Goal: Task Accomplishment & Management: Manage account settings

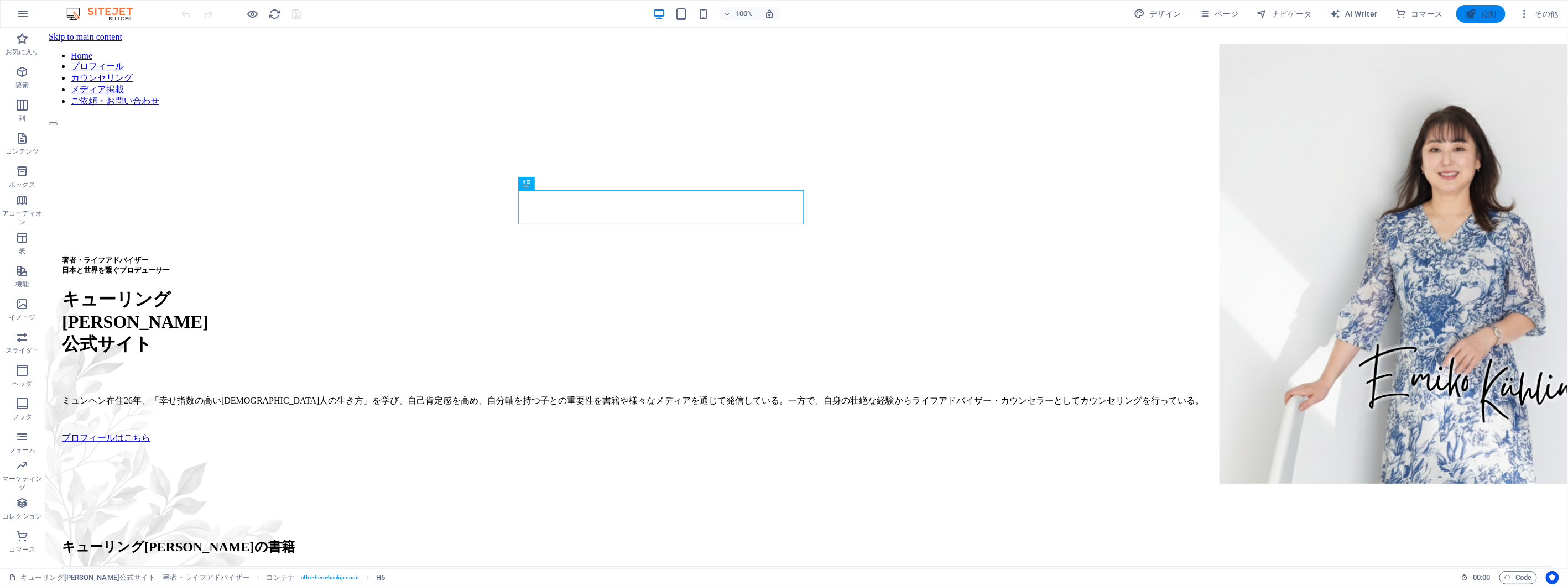
click at [1482, 14] on span "公開" at bounding box center [1481, 13] width 32 height 11
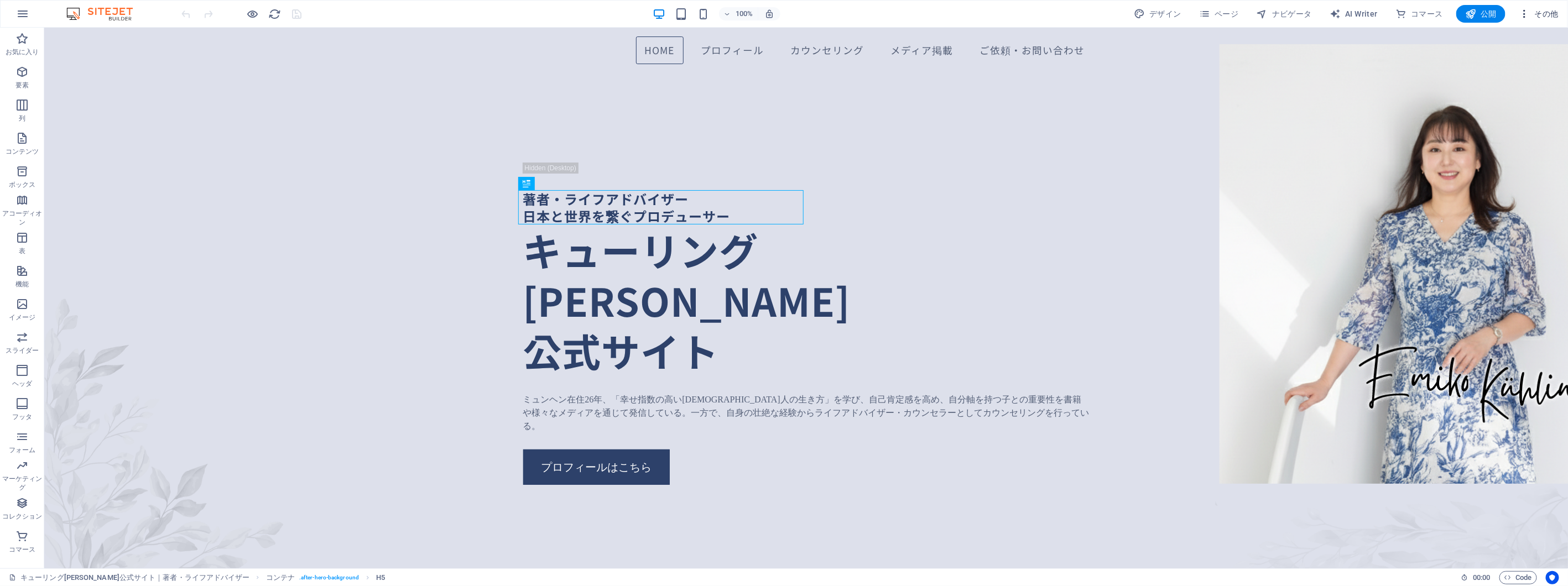
click at [1521, 12] on icon "button" at bounding box center [1524, 13] width 11 height 11
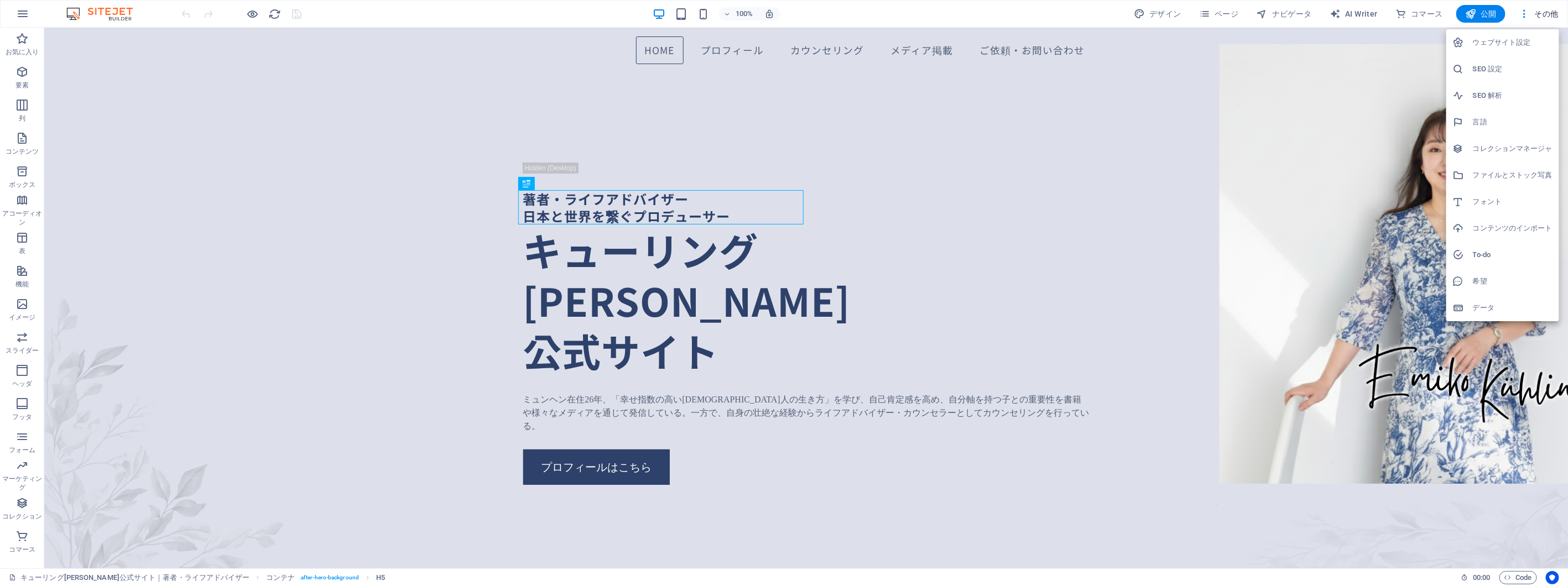
click at [1533, 40] on h6 "ウェブサイト設定" at bounding box center [1512, 43] width 79 height 13
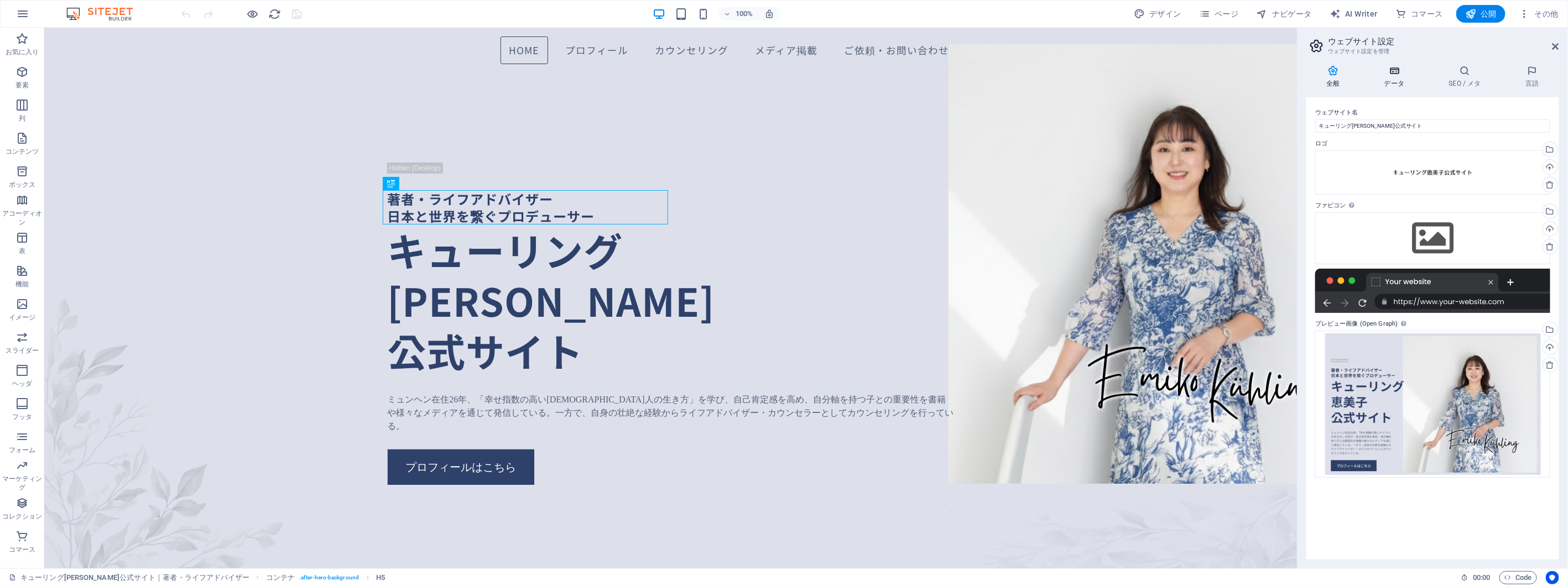
click at [1401, 82] on h4 "データ" at bounding box center [1397, 77] width 65 height 23
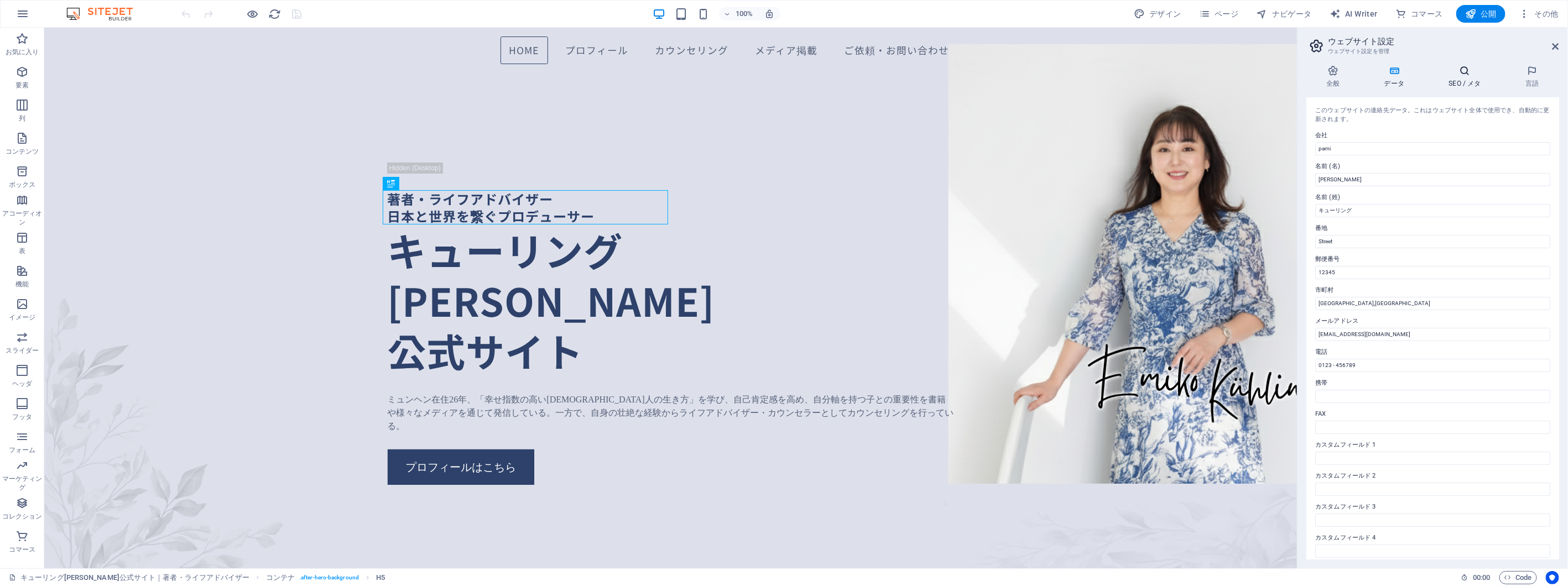
click at [1475, 82] on h4 "SEO / メタ" at bounding box center [1467, 77] width 77 height 23
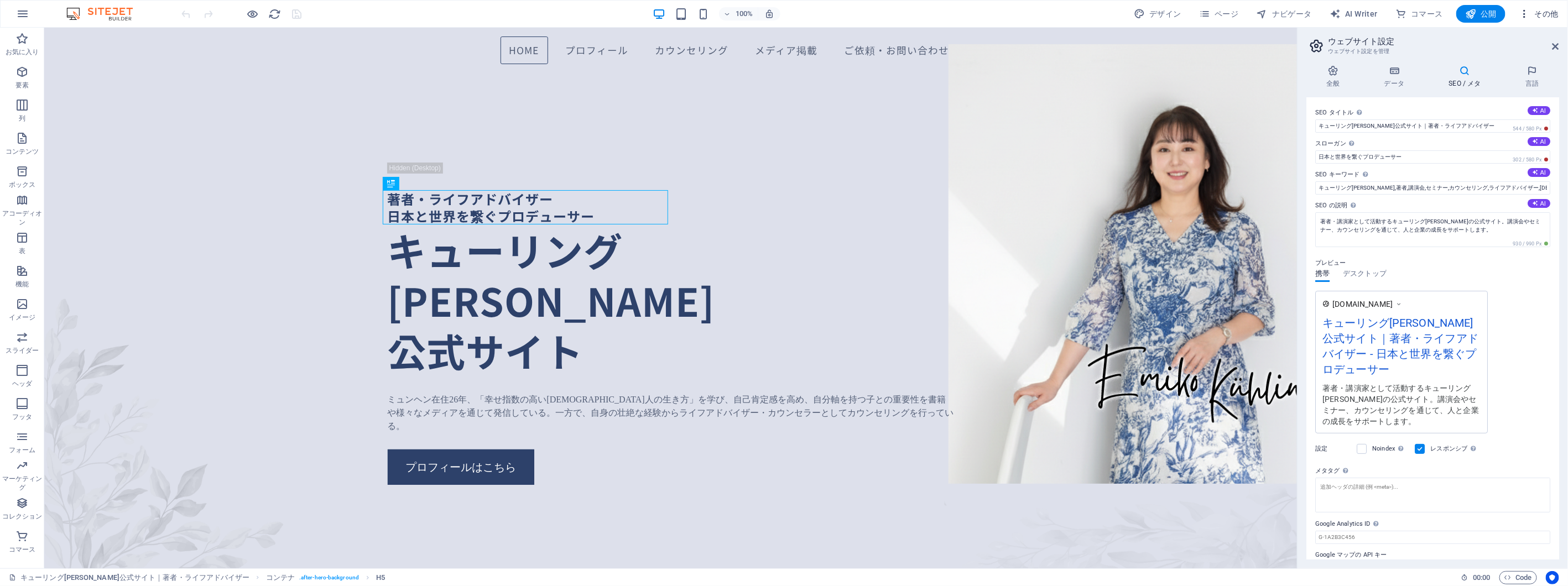
click at [1533, 17] on span "その他" at bounding box center [1539, 13] width 40 height 11
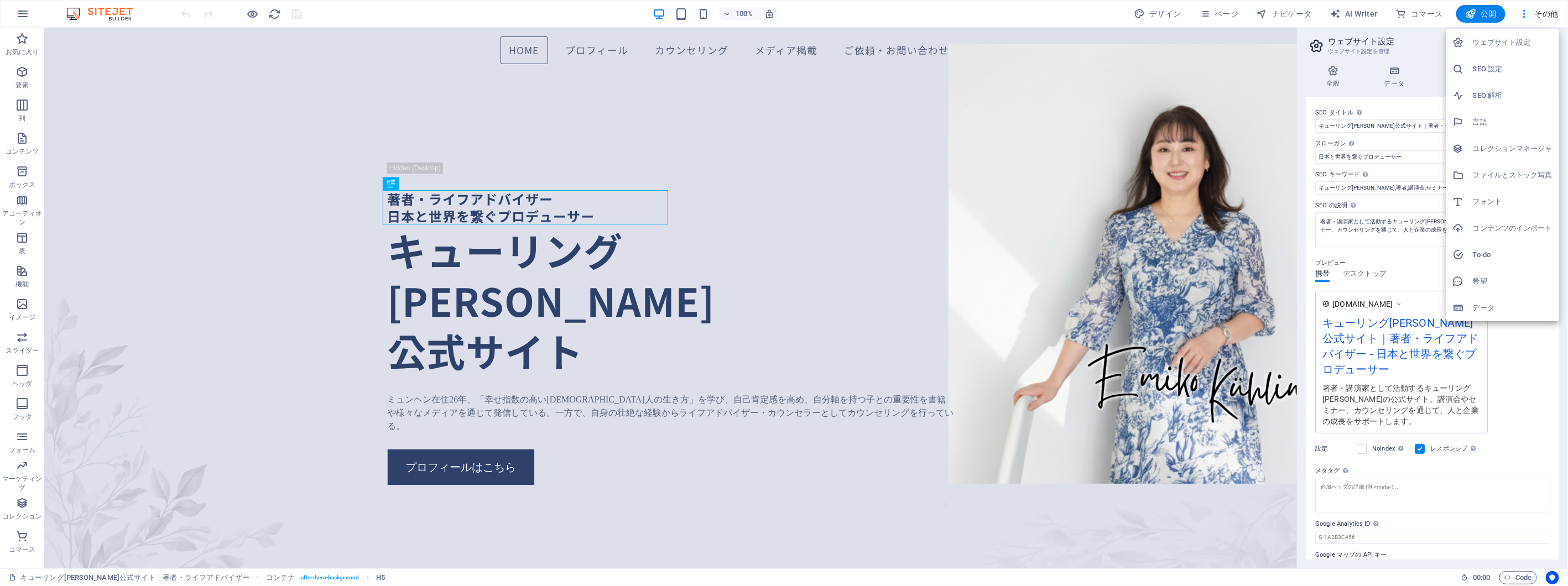
click at [1517, 17] on div at bounding box center [784, 293] width 1568 height 586
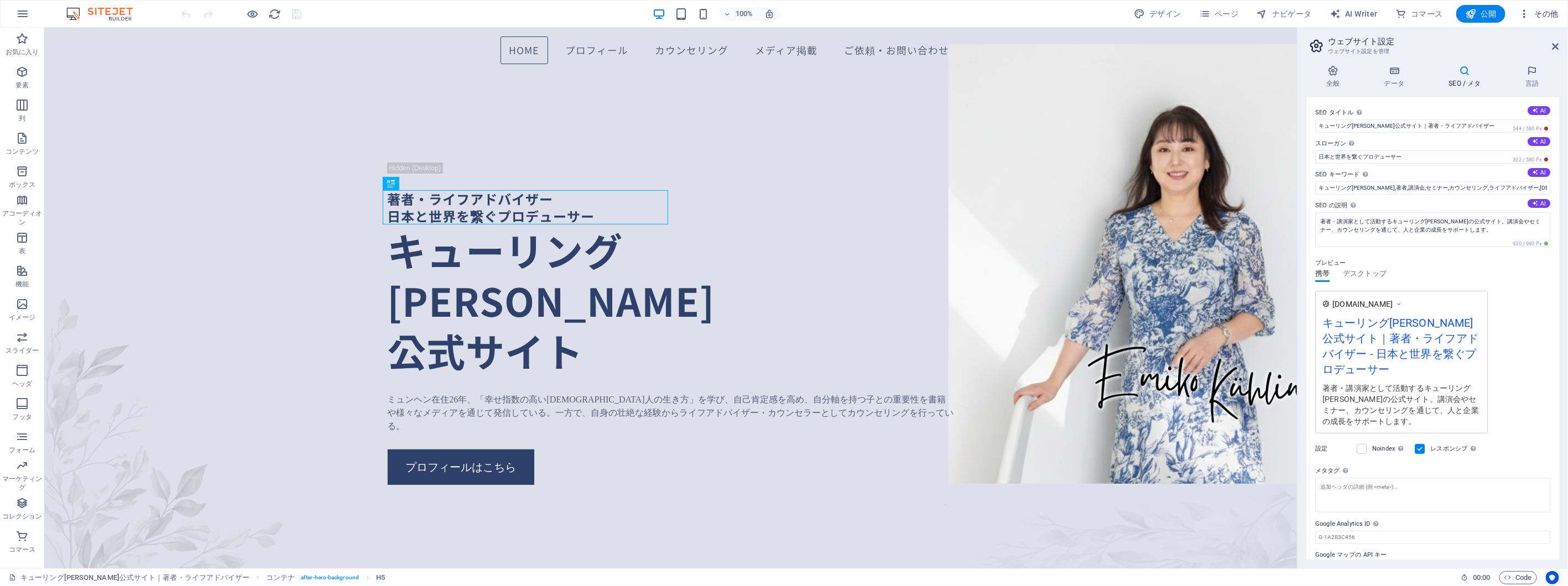
click at [1525, 14] on icon "button" at bounding box center [1524, 13] width 11 height 11
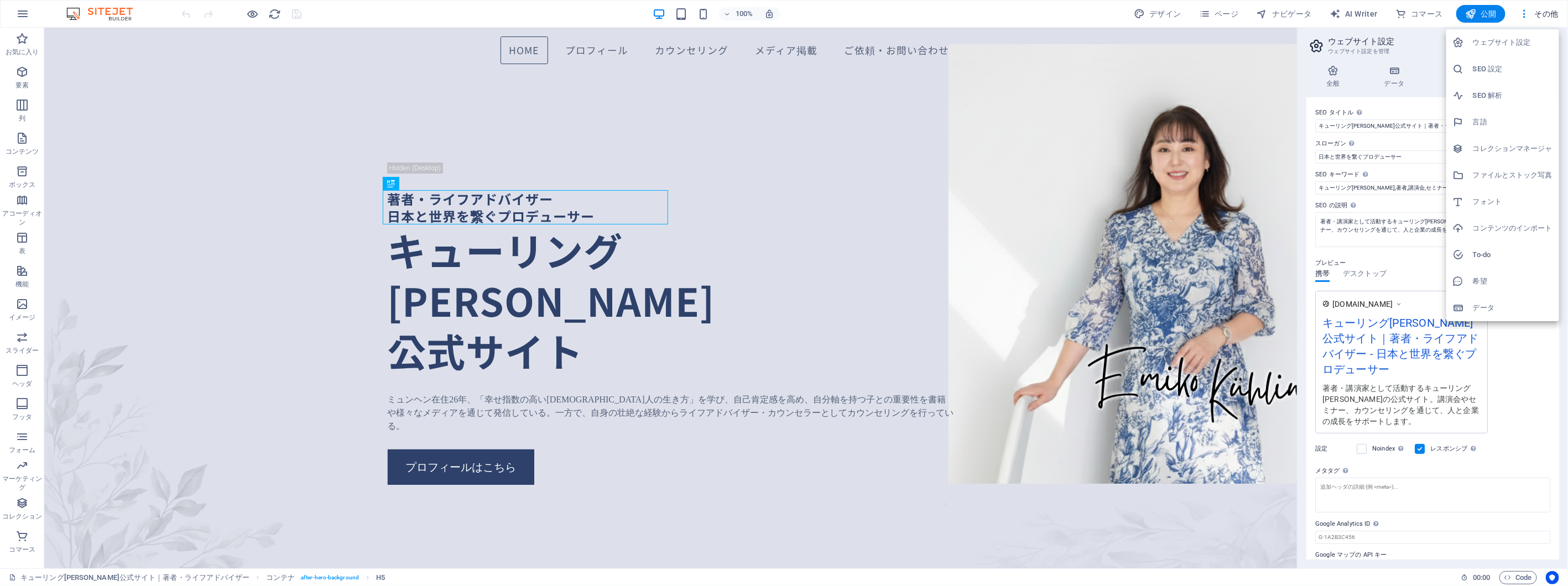
click at [1493, 290] on li "希望" at bounding box center [1503, 281] width 113 height 26
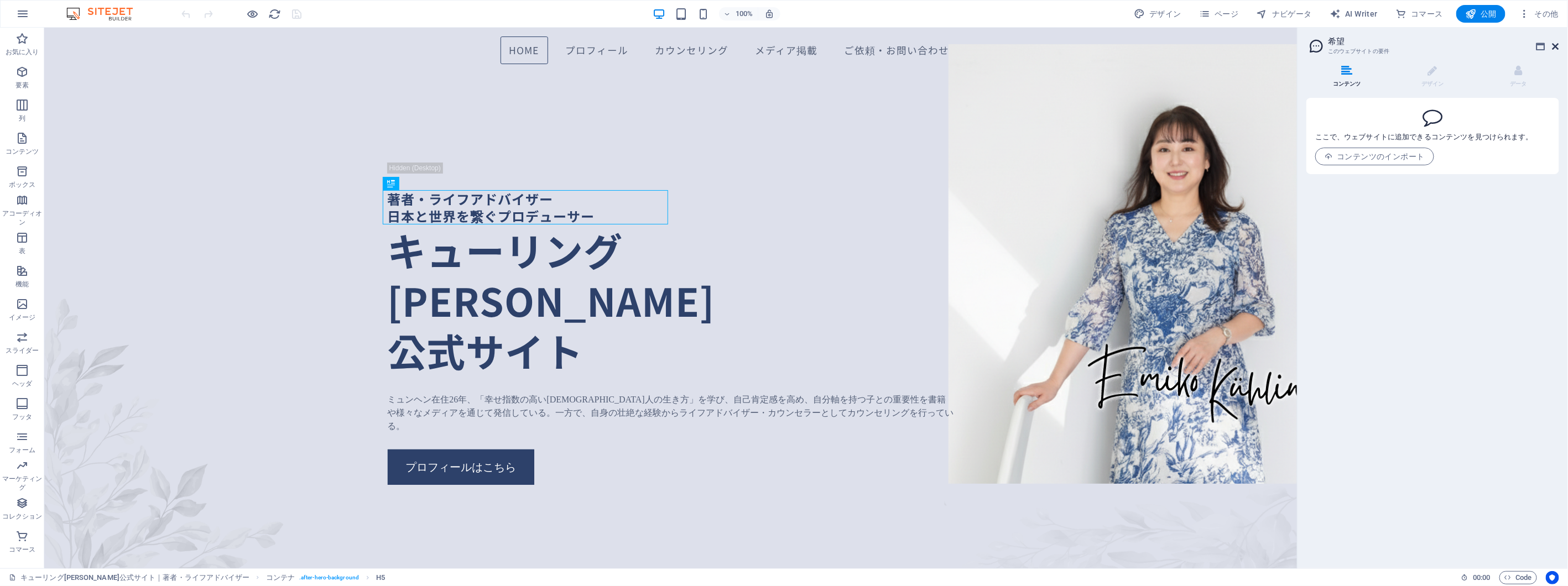
drag, startPoint x: 1553, startPoint y: 43, endPoint x: 1509, endPoint y: 17, distance: 51.1
click at [1553, 43] on icon at bounding box center [1556, 46] width 7 height 9
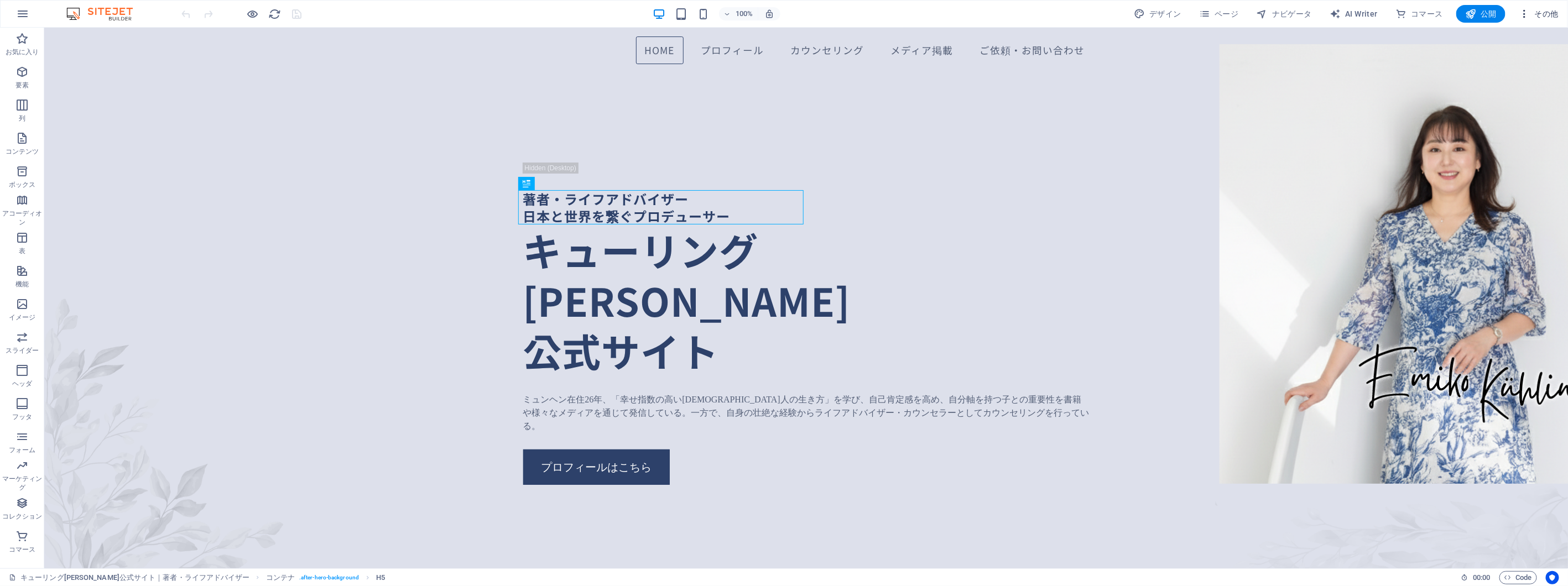
click at [1556, 7] on button "その他" at bounding box center [1539, 14] width 48 height 18
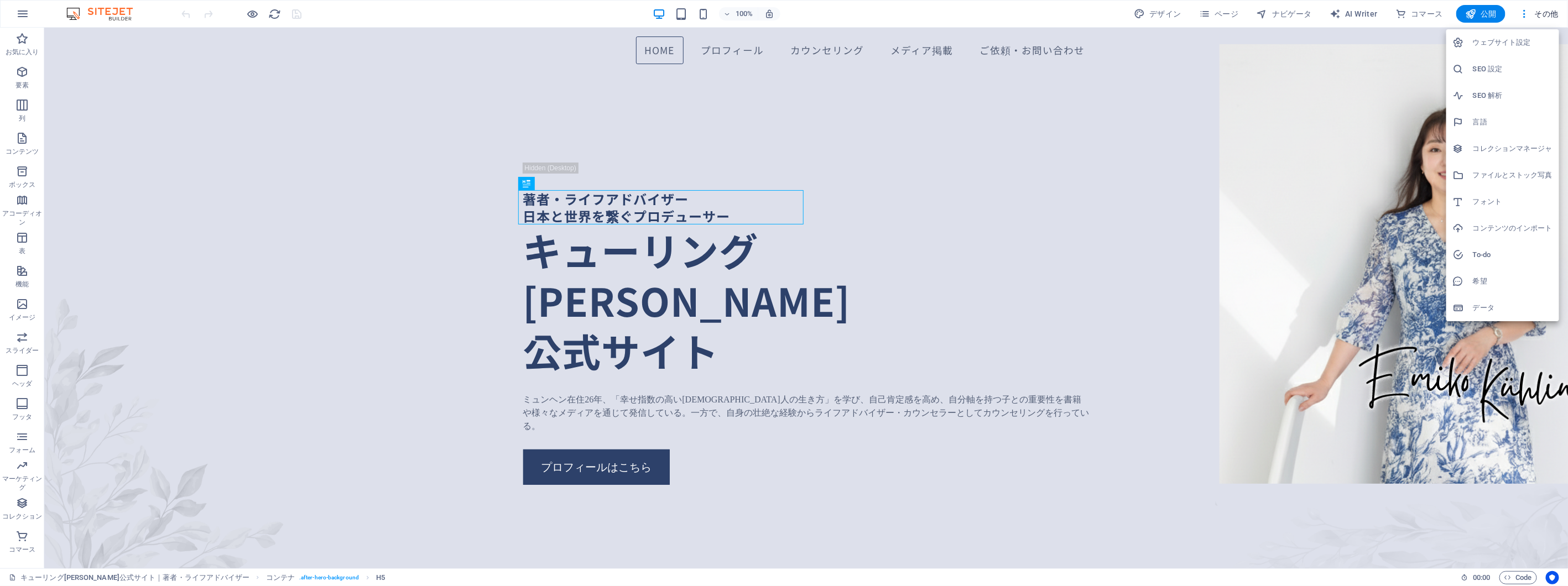
click at [1195, 10] on div at bounding box center [784, 293] width 1568 height 586
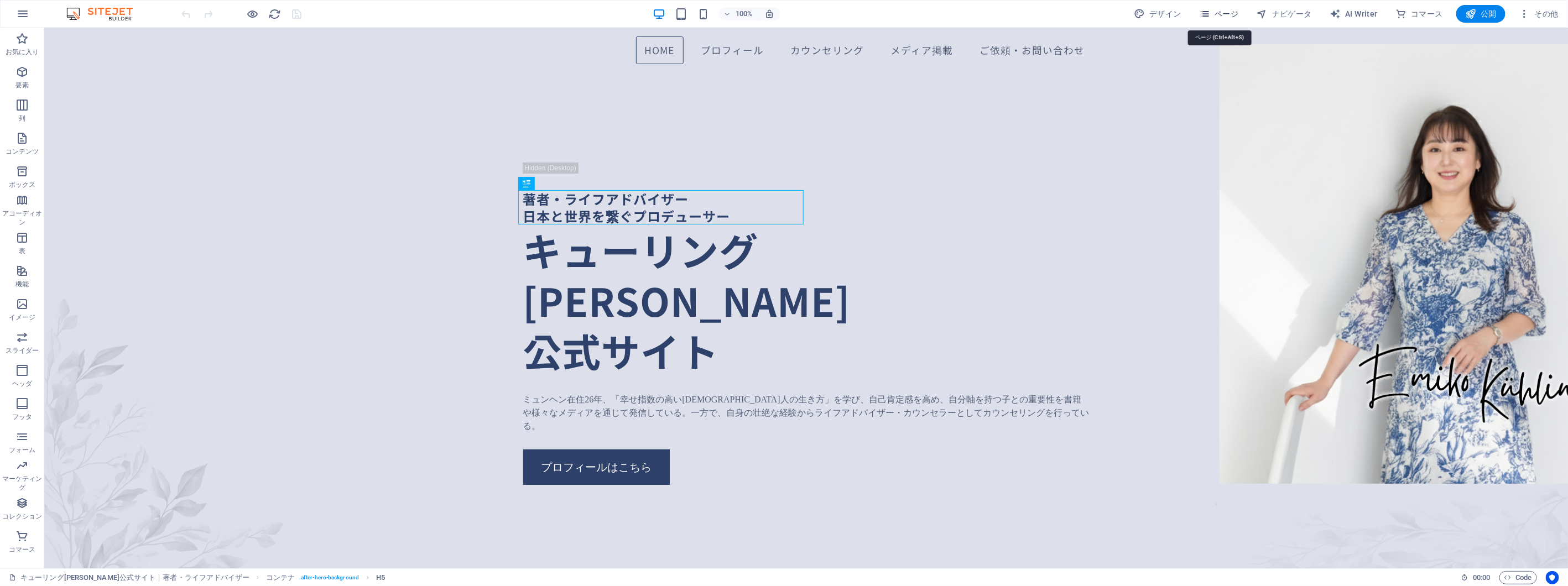
click at [1228, 18] on span "ページ" at bounding box center [1219, 13] width 40 height 11
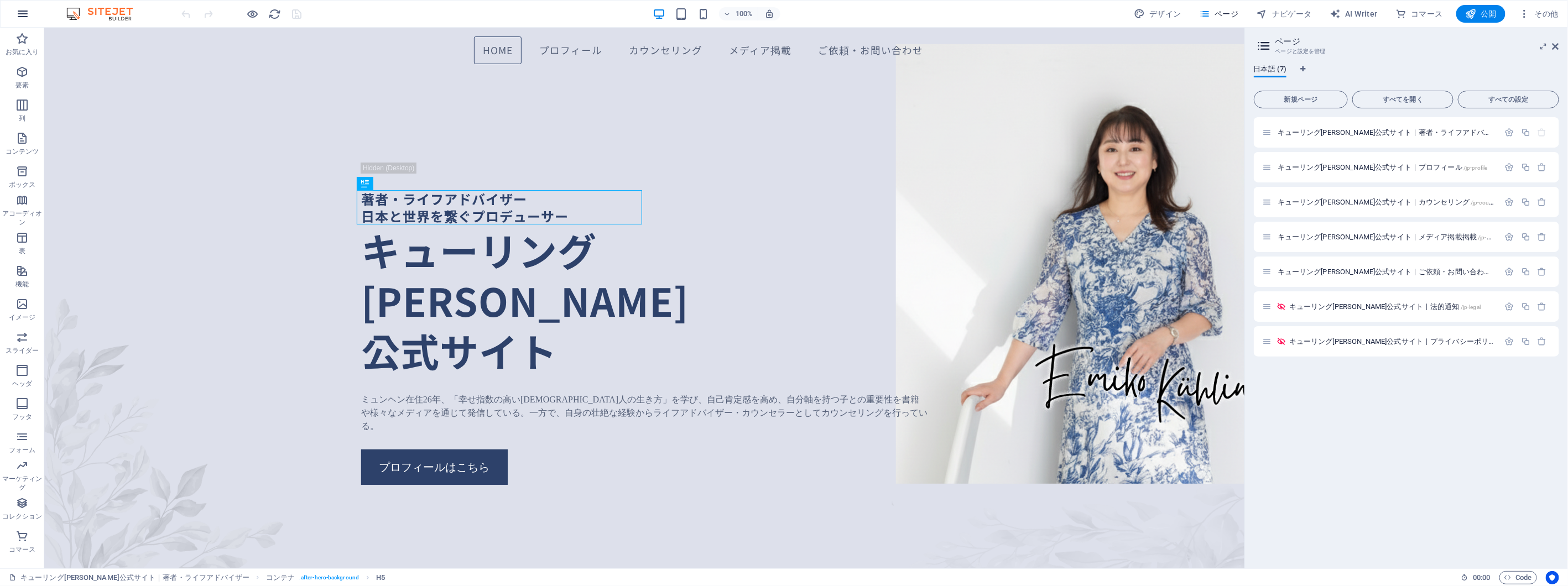
click at [19, 12] on icon "button" at bounding box center [23, 14] width 13 height 13
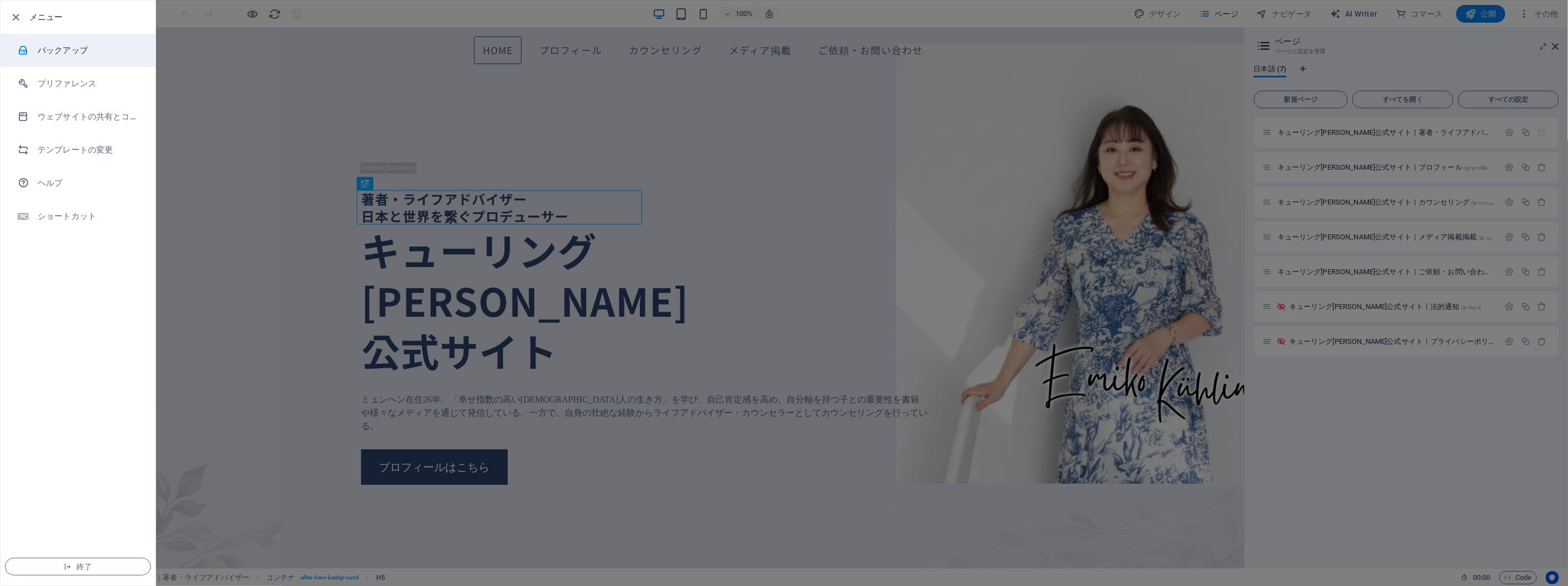
click at [93, 57] on li "バックアップ" at bounding box center [78, 50] width 155 height 33
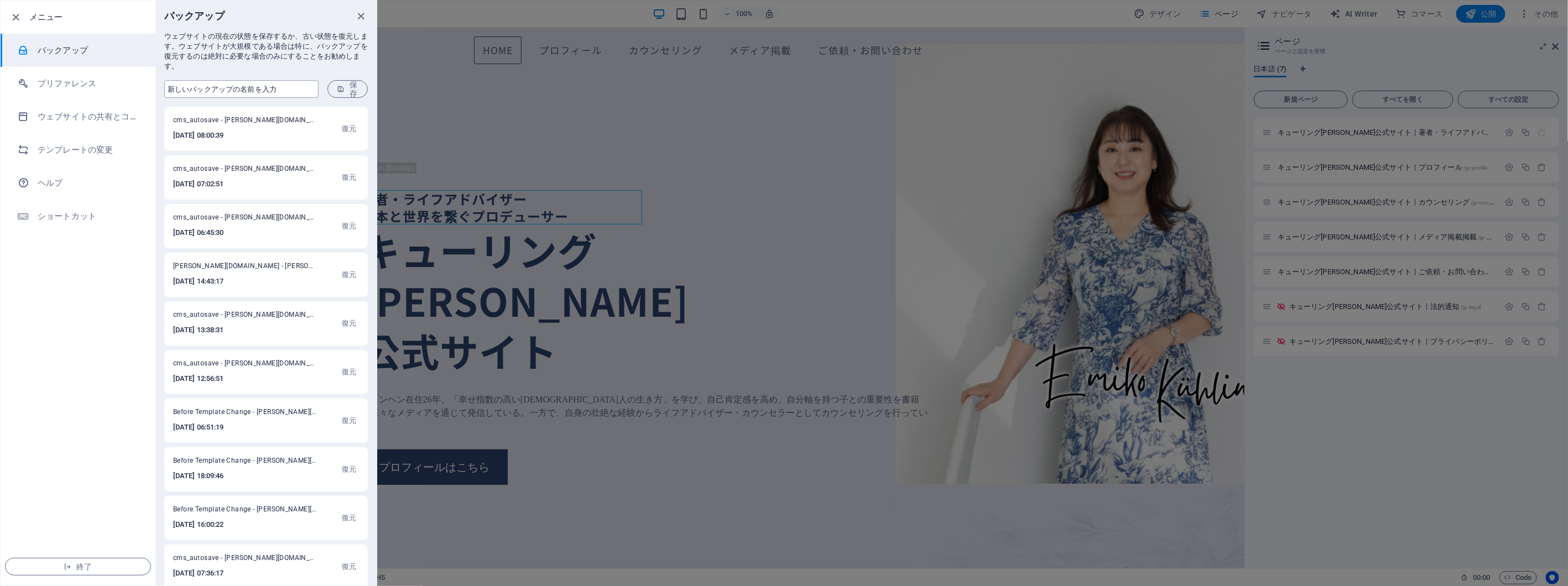
click at [295, 87] on input "text" at bounding box center [242, 89] width 154 height 18
type input "LASTDATA"
click at [335, 85] on button "保存" at bounding box center [347, 89] width 40 height 18
click at [359, 12] on icon "close" at bounding box center [361, 16] width 12 height 12
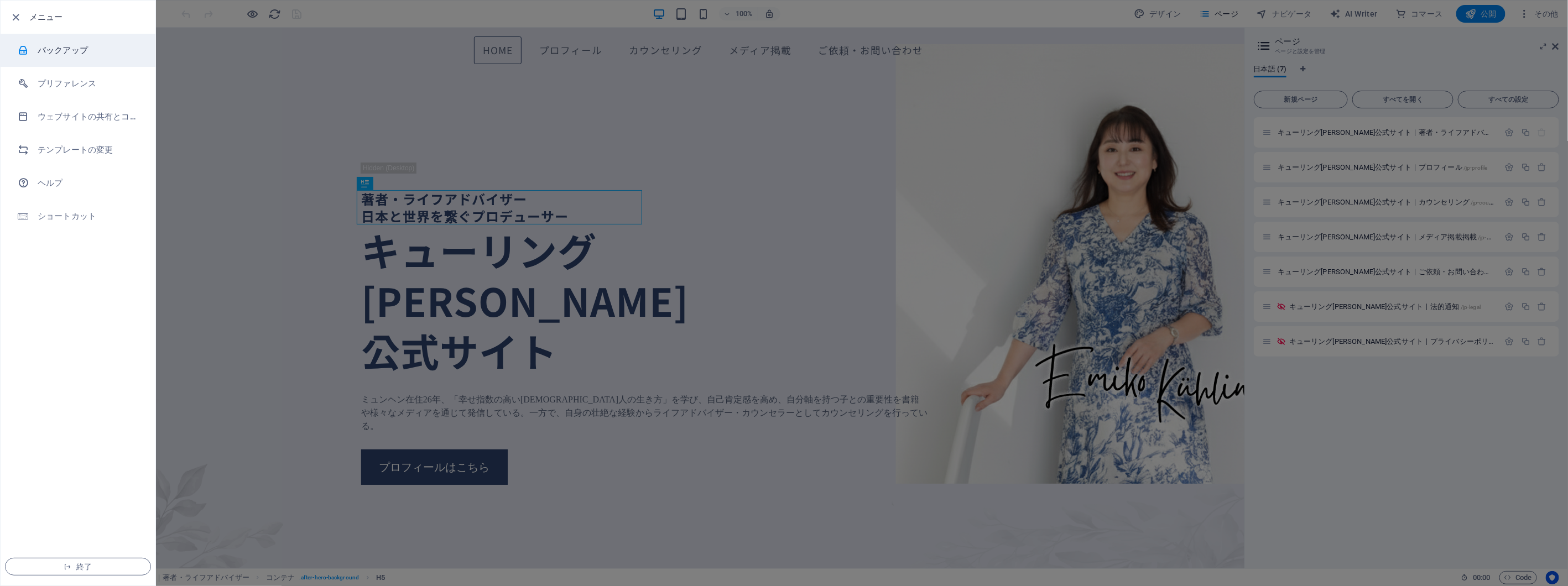
click at [102, 48] on h6 "バックアップ" at bounding box center [88, 50] width 102 height 13
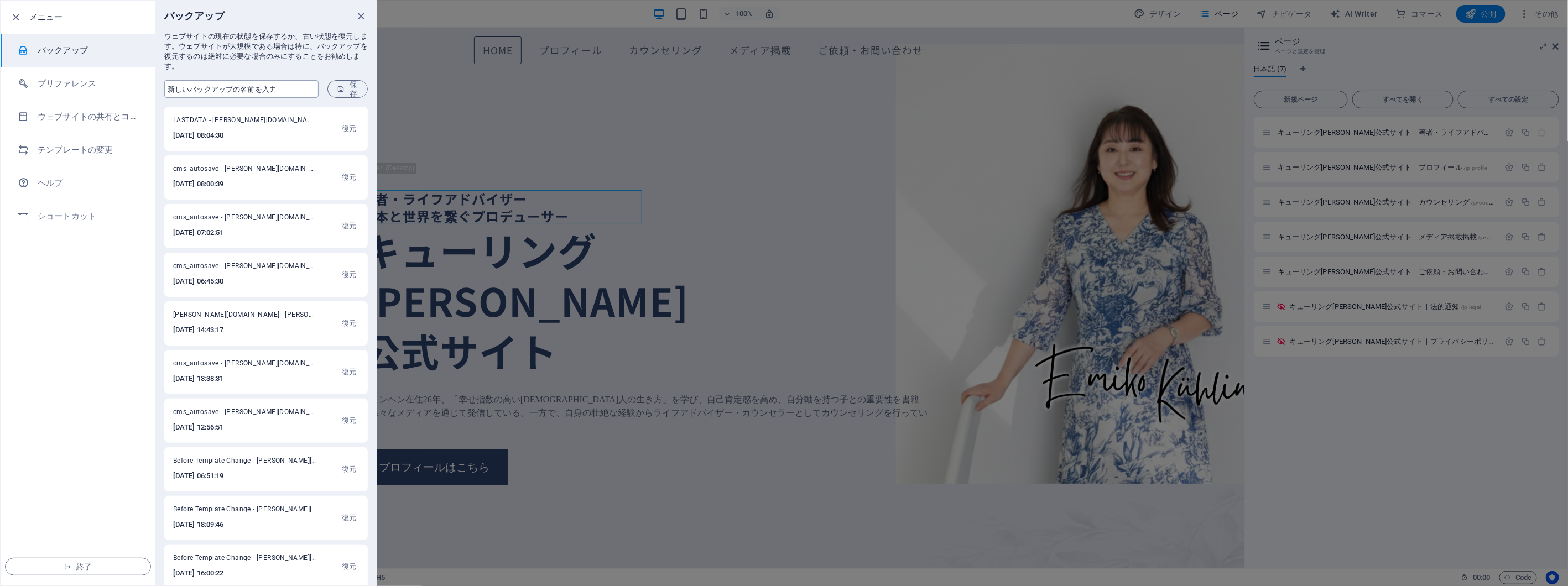
click at [277, 87] on input "text" at bounding box center [242, 89] width 154 height 18
type input "L"
click at [360, 15] on icon "close" at bounding box center [361, 16] width 12 height 12
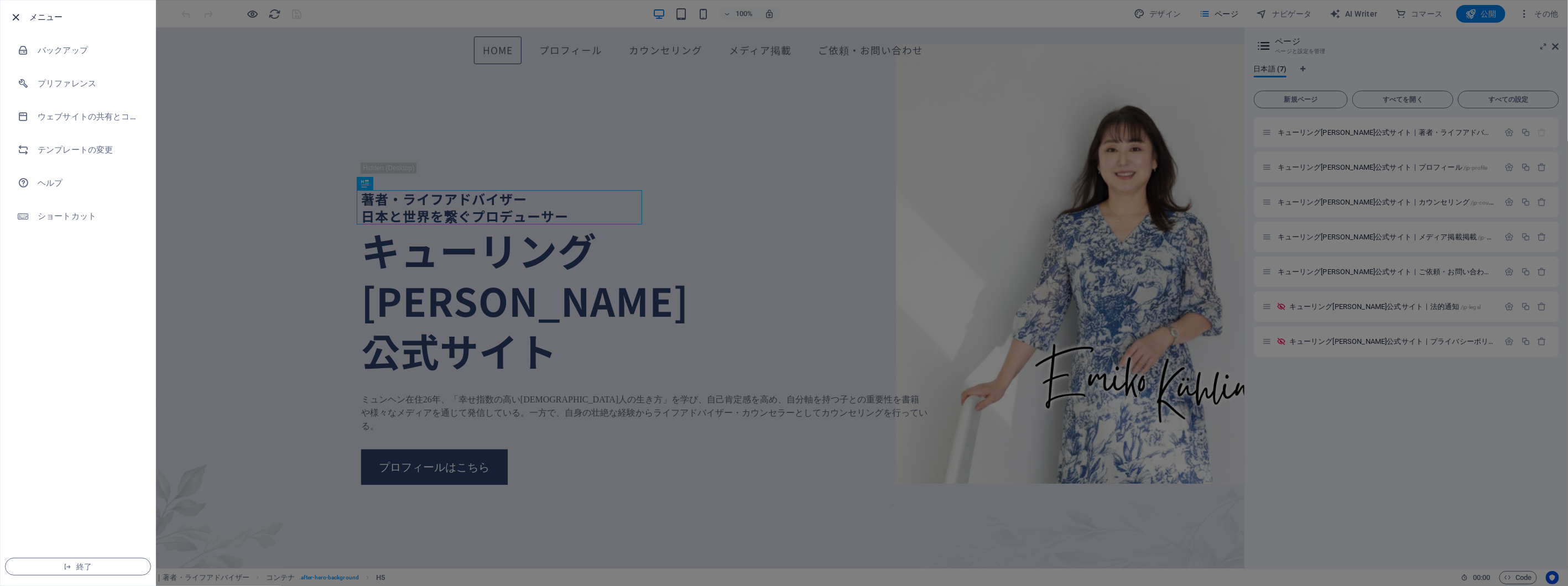
click at [14, 11] on icon "button" at bounding box center [16, 17] width 12 height 12
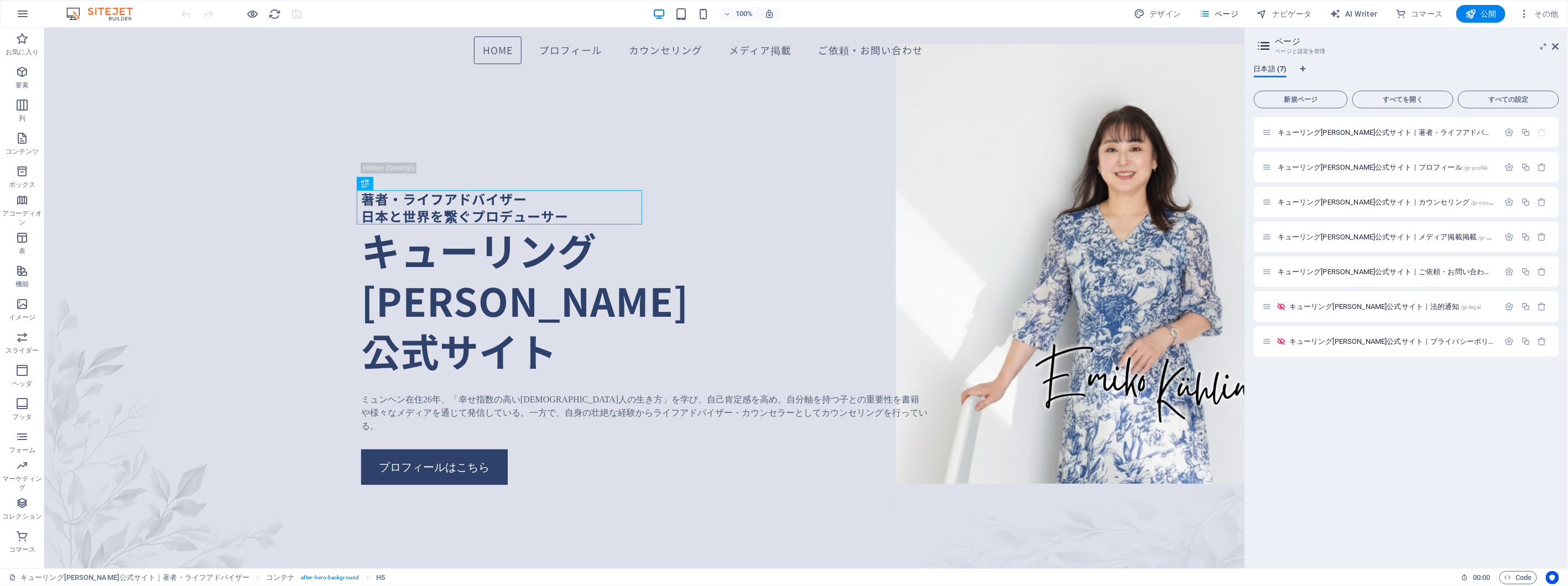
click at [1560, 46] on aside "ページ ページと設定を管理 日本語 (7) 新規ページ すべてを開く すべての設定 キューリング恵美子公式サイト｜著者・ライフアドバイザー / キューリング恵…" at bounding box center [1406, 298] width 324 height 540
click at [1558, 46] on icon at bounding box center [1556, 46] width 7 height 9
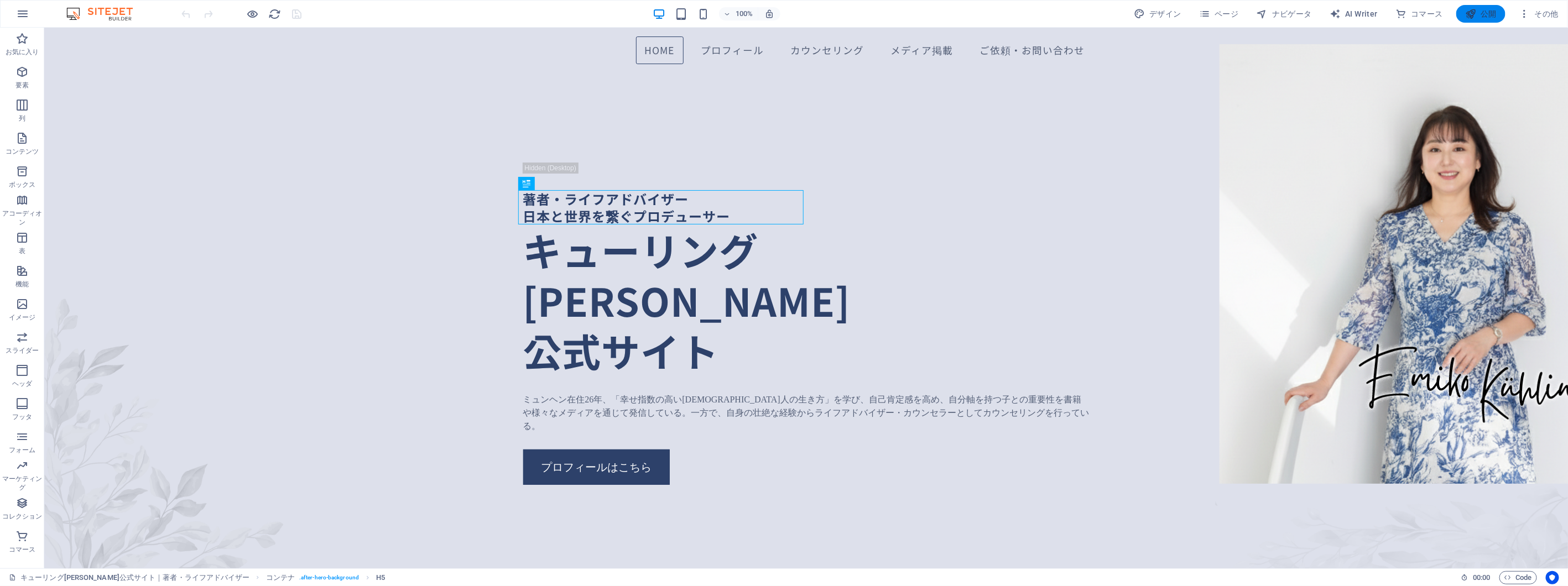
click at [1475, 18] on icon "button" at bounding box center [1470, 13] width 11 height 11
click at [1275, 12] on span "ナビゲータ" at bounding box center [1284, 13] width 55 height 11
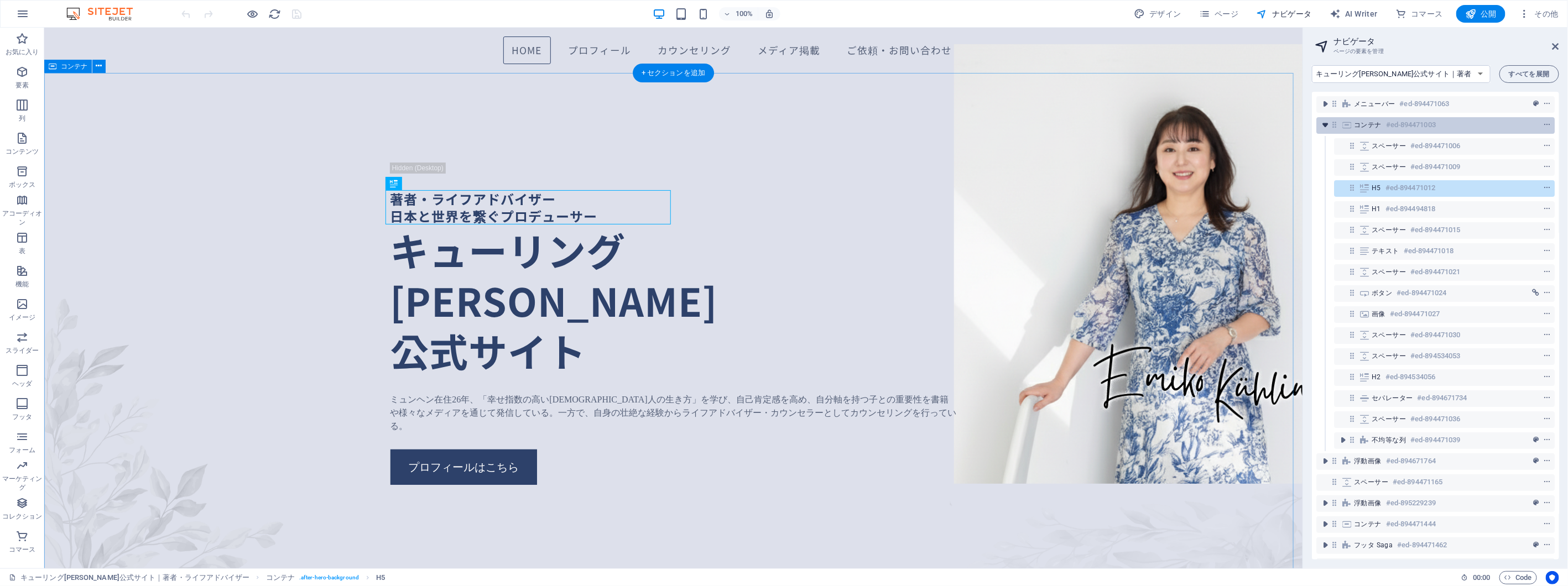
click at [1324, 124] on icon "toggle-expand" at bounding box center [1325, 125] width 11 height 11
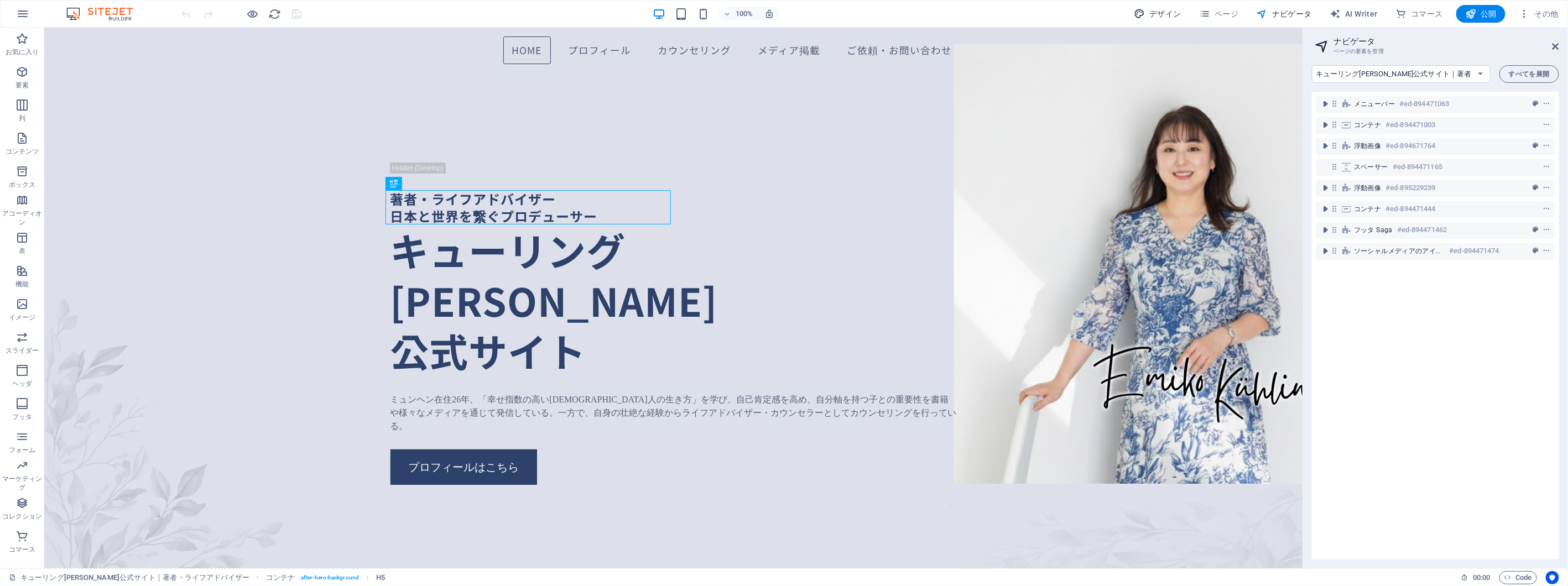
click at [1160, 12] on span "デザイン" at bounding box center [1157, 13] width 48 height 11
select select "px"
select select "400"
select select "px"
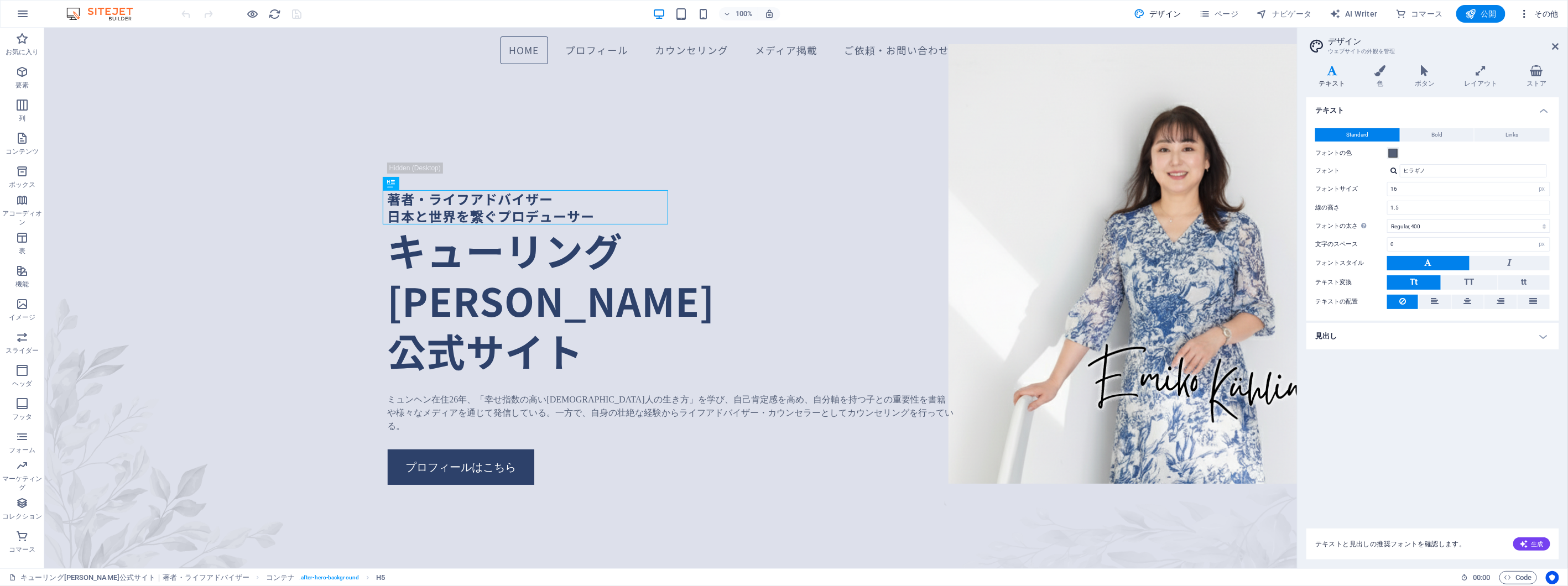
click at [1551, 10] on span "その他" at bounding box center [1539, 13] width 40 height 11
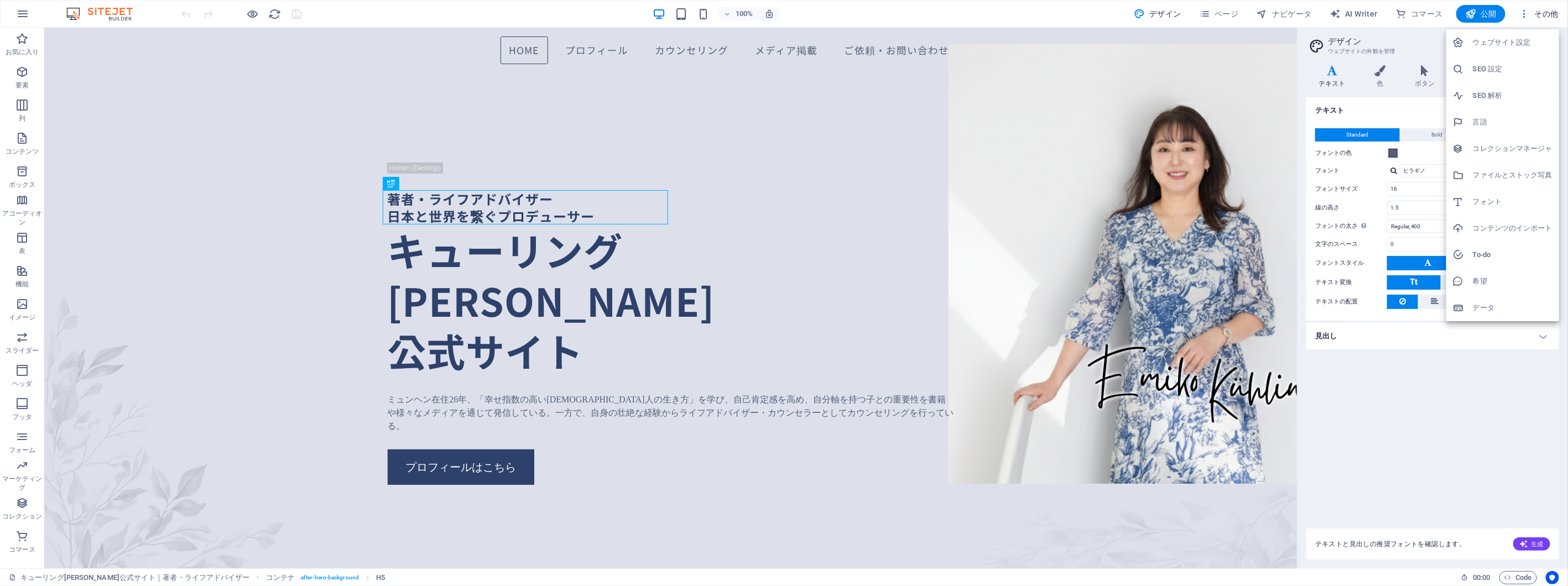
click at [1445, 413] on div at bounding box center [784, 293] width 1568 height 586
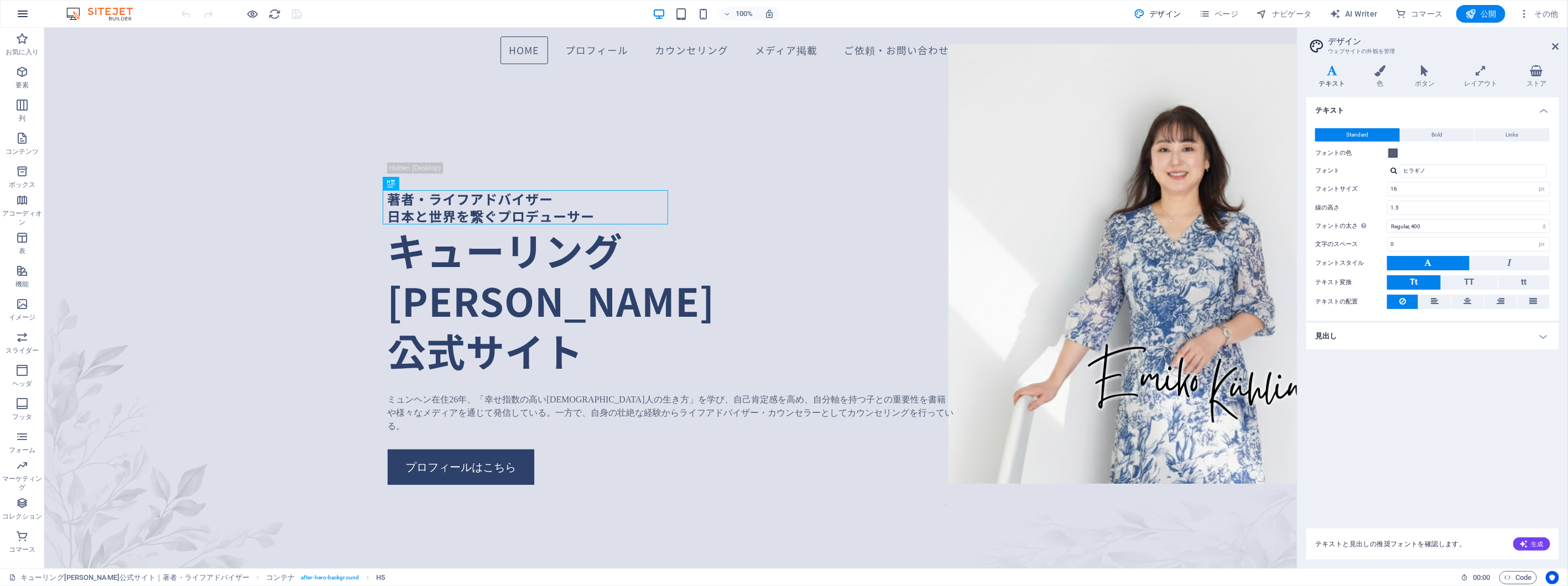
click at [29, 11] on icon "button" at bounding box center [23, 14] width 13 height 13
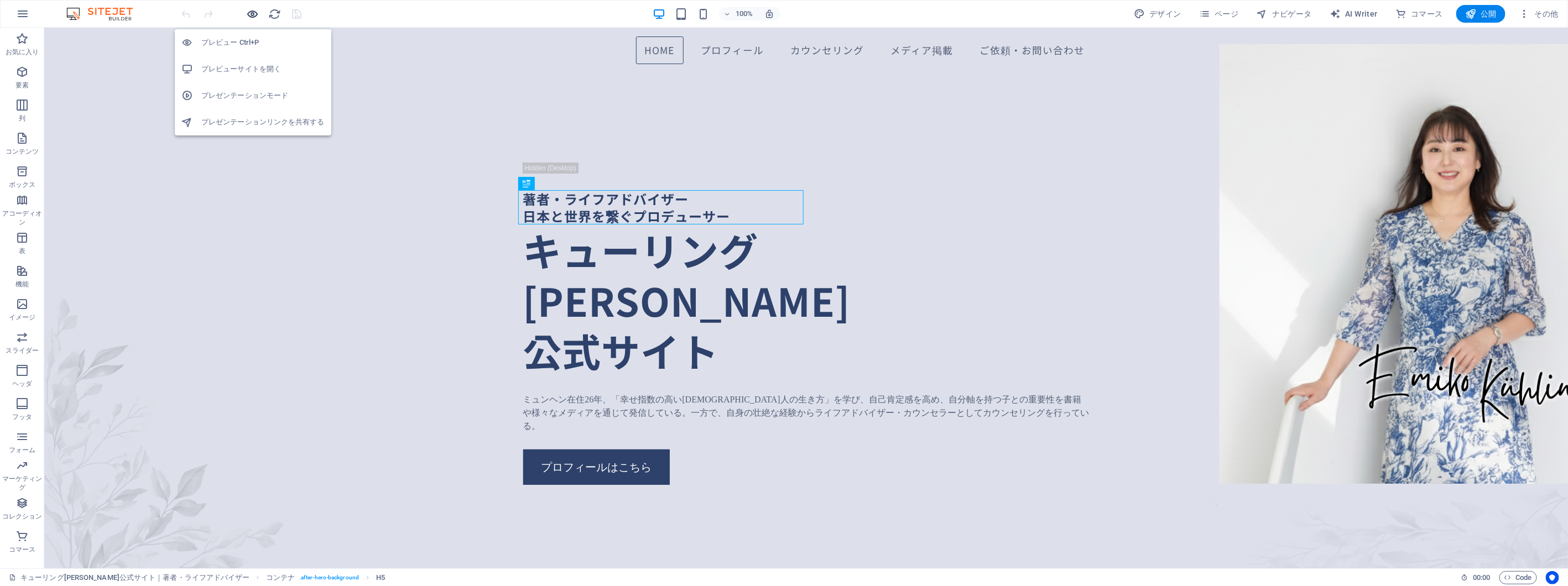
click at [252, 15] on icon "button" at bounding box center [253, 14] width 12 height 12
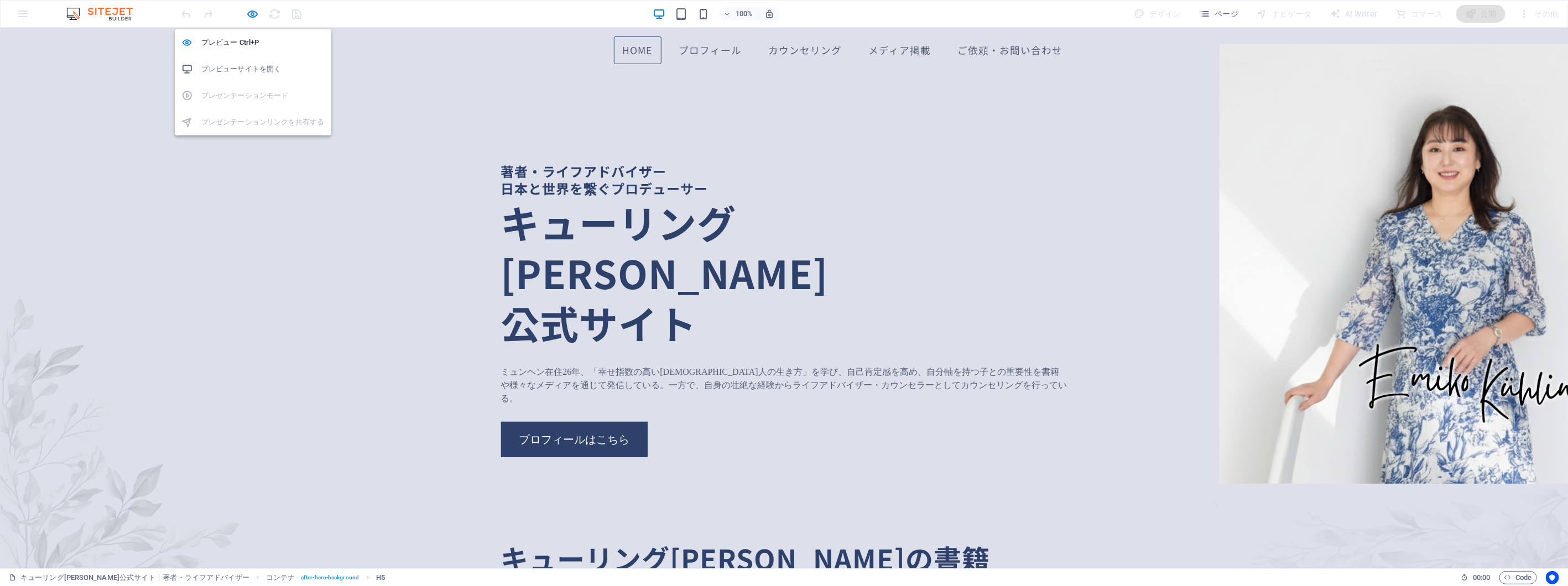
click at [260, 68] on h6 "プレビューサイトを開く" at bounding box center [263, 69] width 123 height 13
click at [254, 12] on icon "button" at bounding box center [253, 14] width 12 height 12
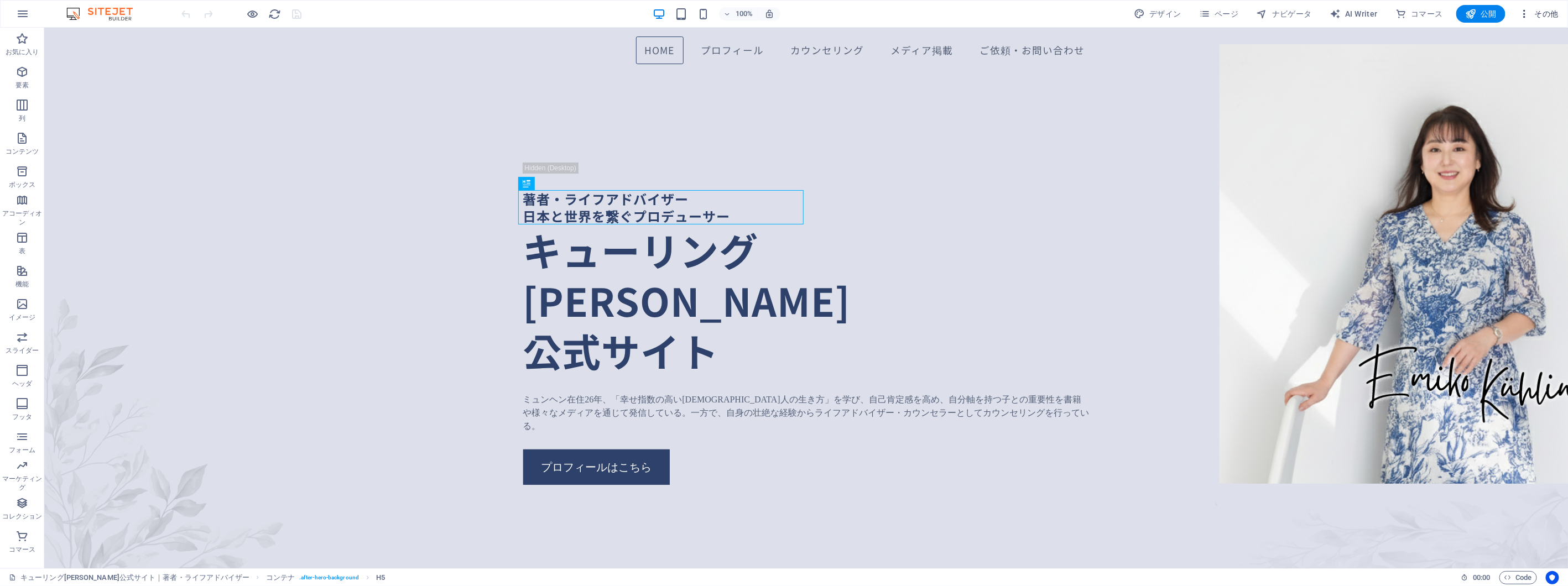
click at [1525, 17] on icon "button" at bounding box center [1524, 13] width 11 height 11
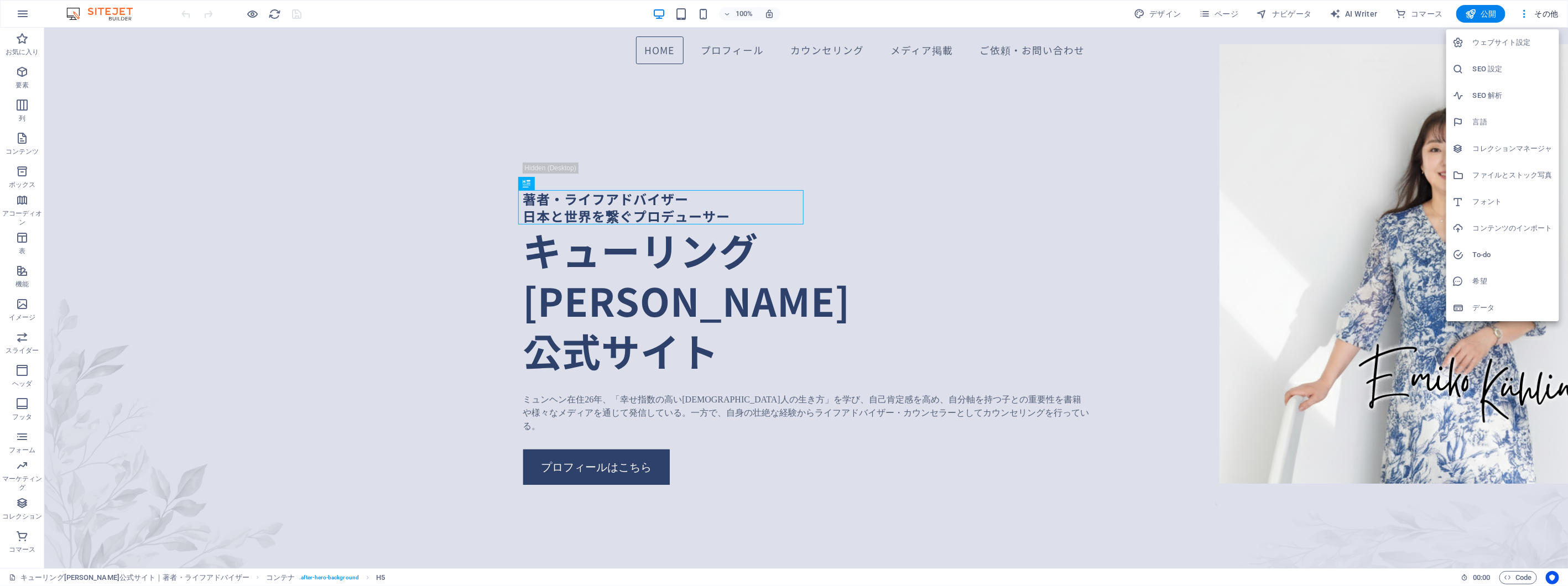
click at [1524, 37] on h6 "ウェブサイト設定" at bounding box center [1512, 43] width 79 height 13
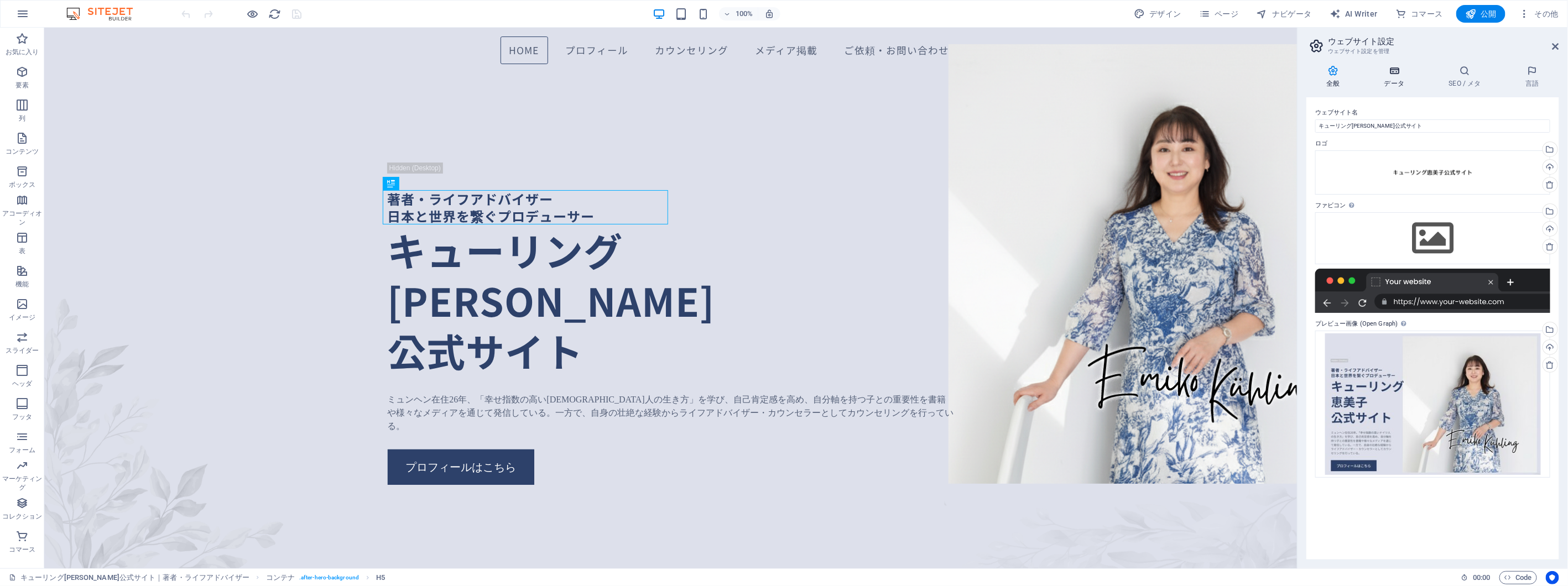
click at [1399, 75] on icon at bounding box center [1395, 70] width 60 height 11
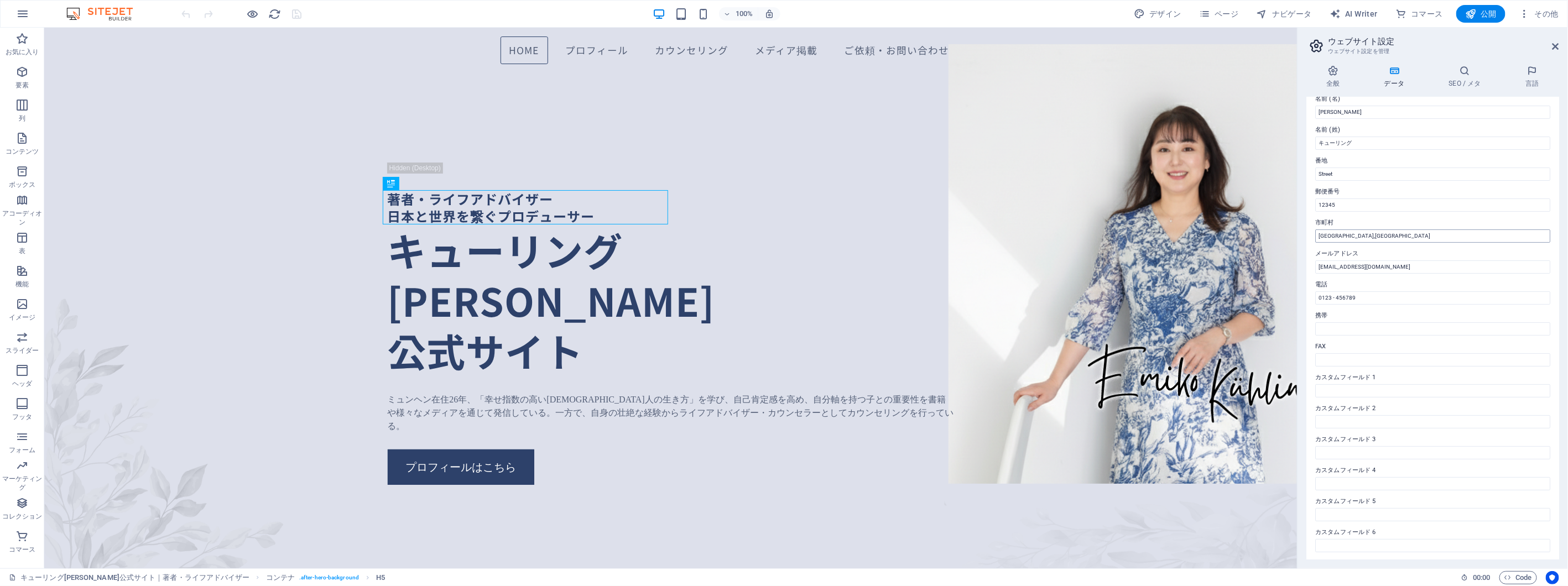
scroll to position [68, 0]
click at [1466, 81] on h4 "SEO / メタ" at bounding box center [1467, 77] width 77 height 23
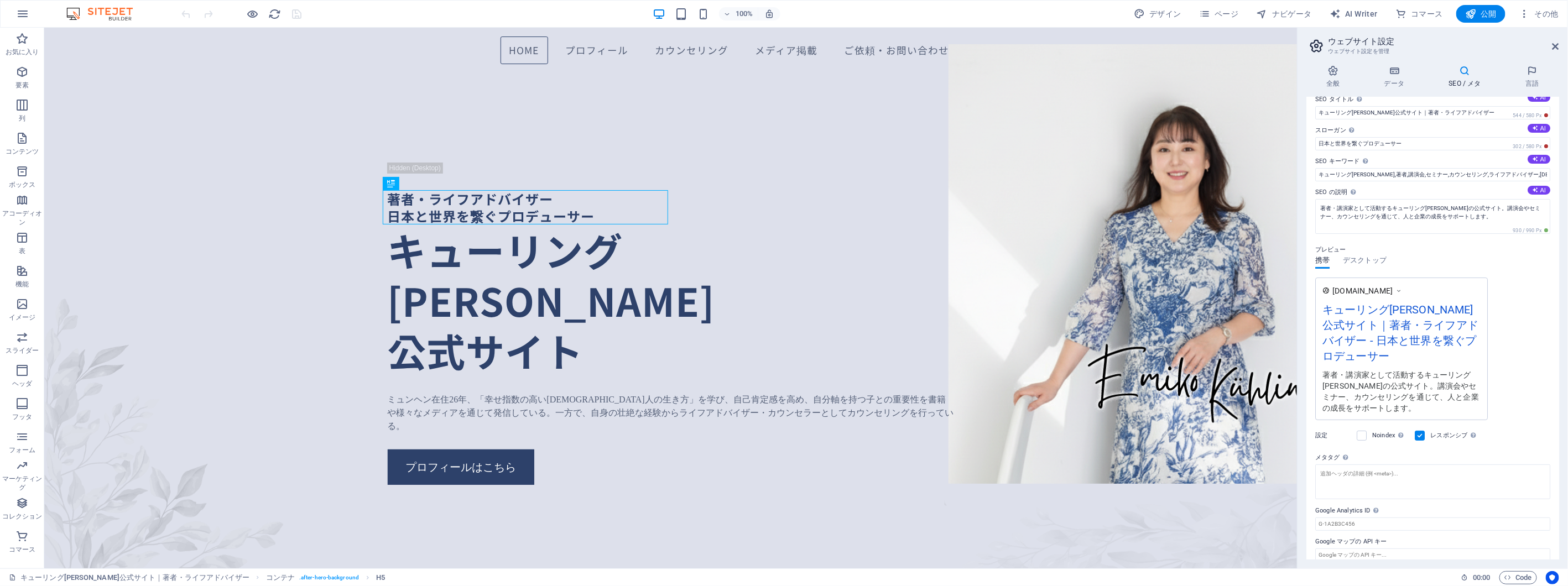
scroll to position [23, 0]
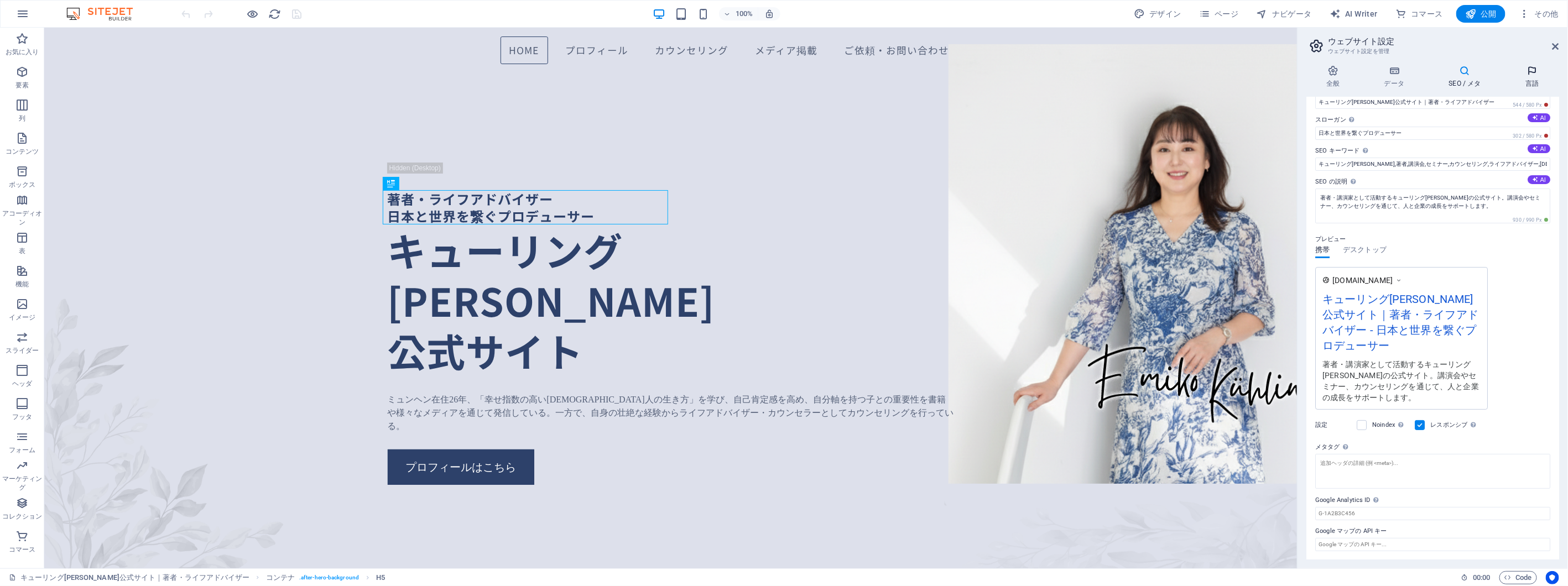
click at [1527, 68] on icon at bounding box center [1532, 70] width 54 height 11
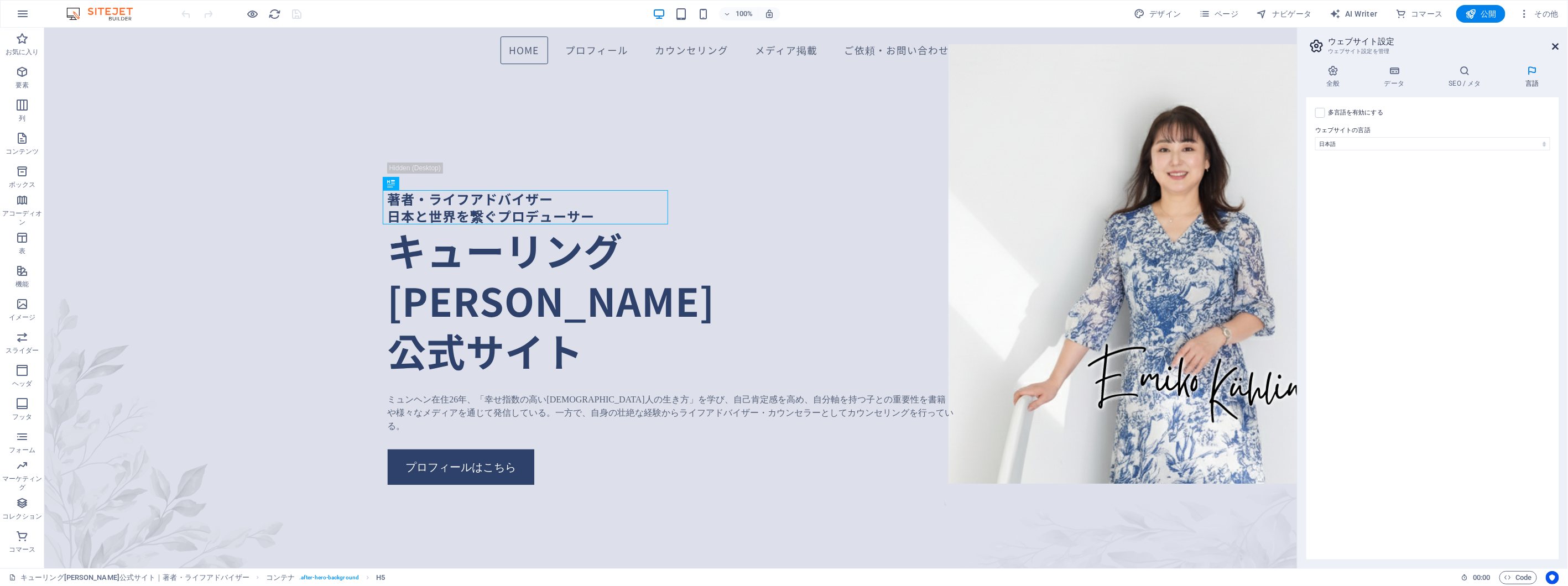
click at [1556, 44] on icon at bounding box center [1556, 46] width 7 height 9
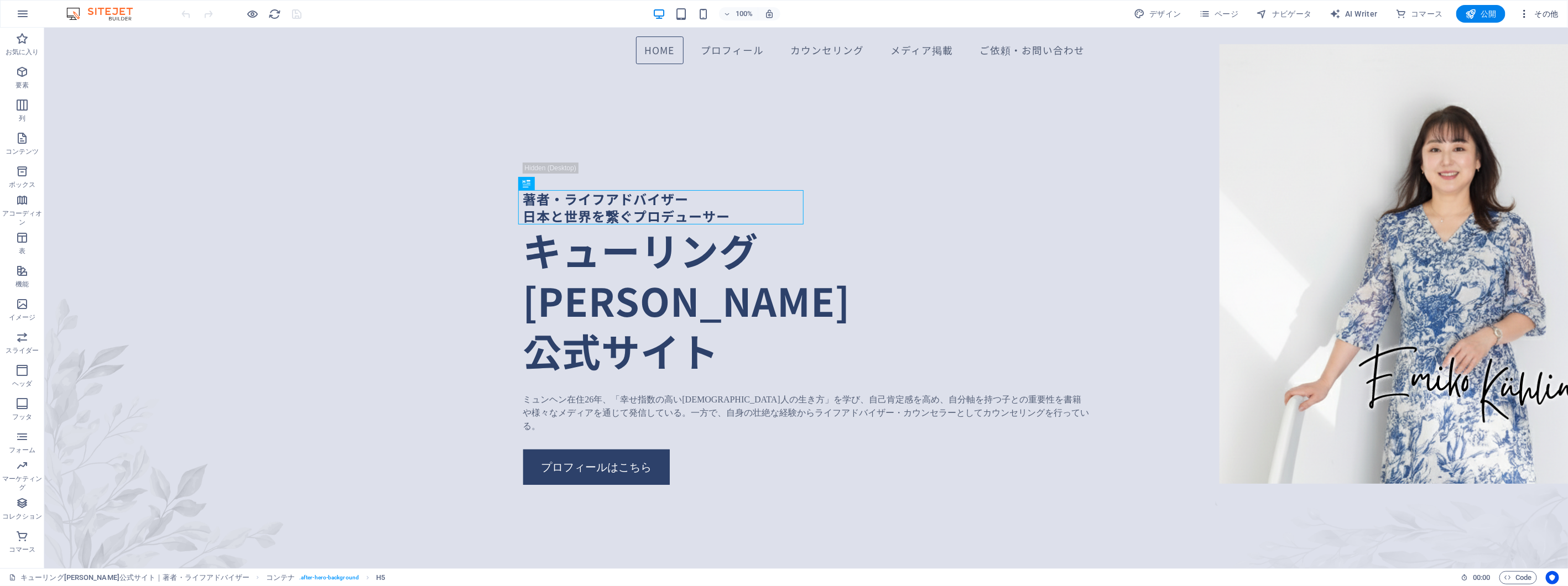
click at [1522, 15] on icon "button" at bounding box center [1524, 13] width 11 height 11
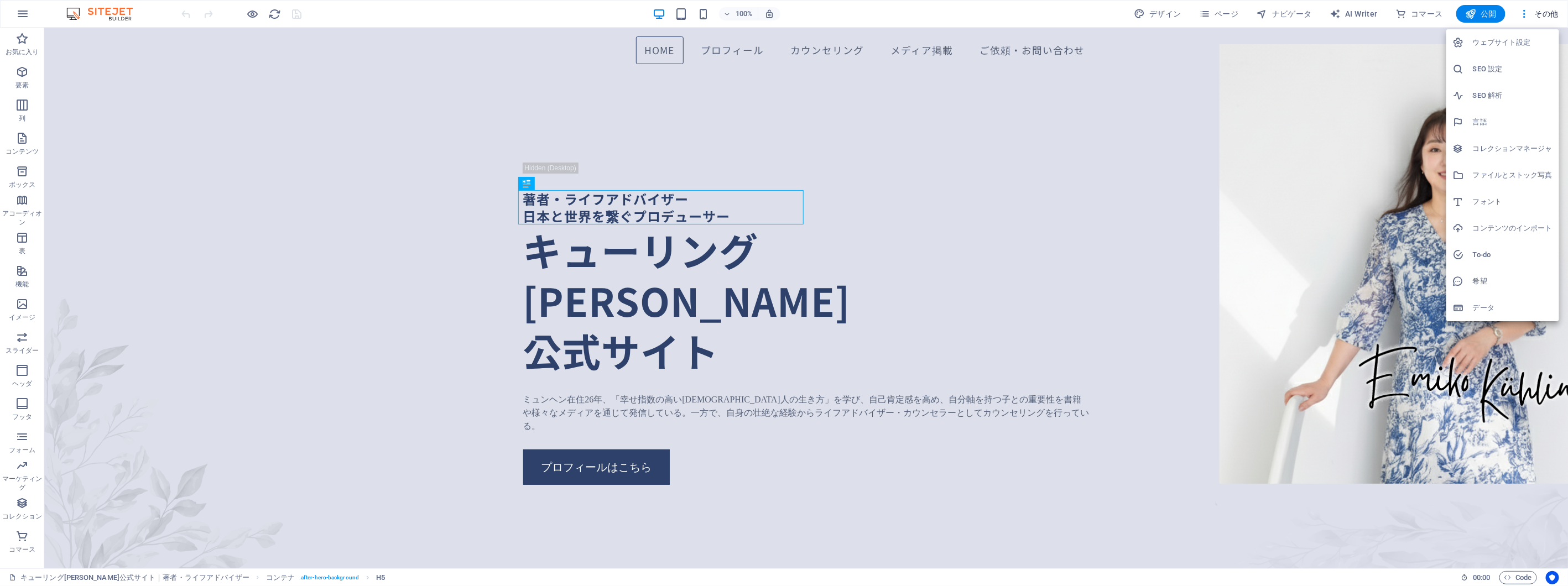
click at [1557, 10] on div at bounding box center [784, 293] width 1568 height 586
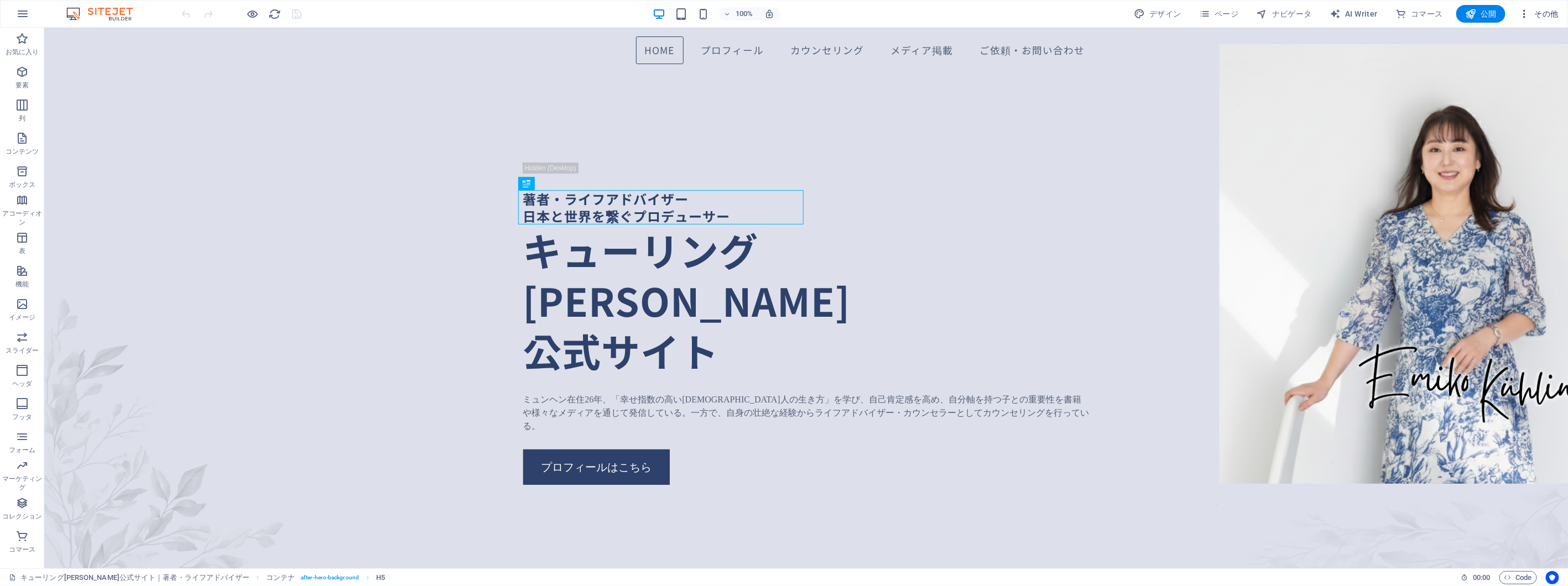
click at [1550, 17] on span "その他" at bounding box center [1539, 13] width 40 height 11
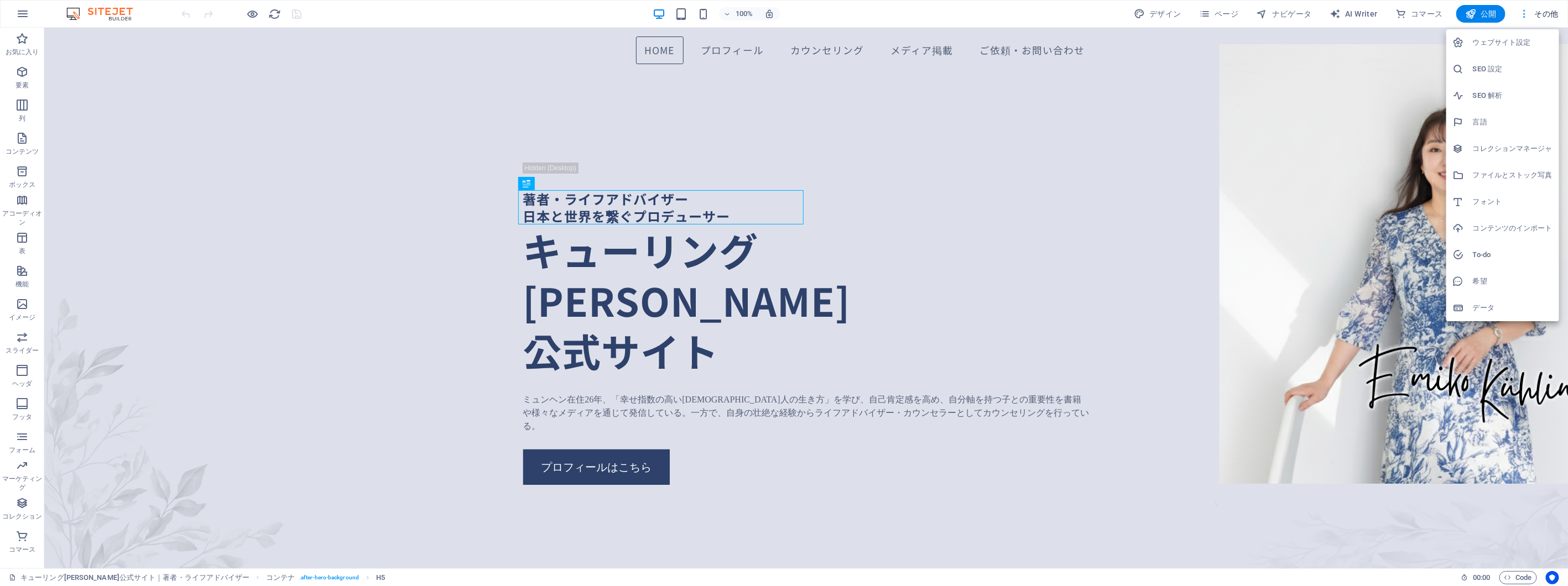
click at [1550, 18] on div at bounding box center [784, 293] width 1568 height 586
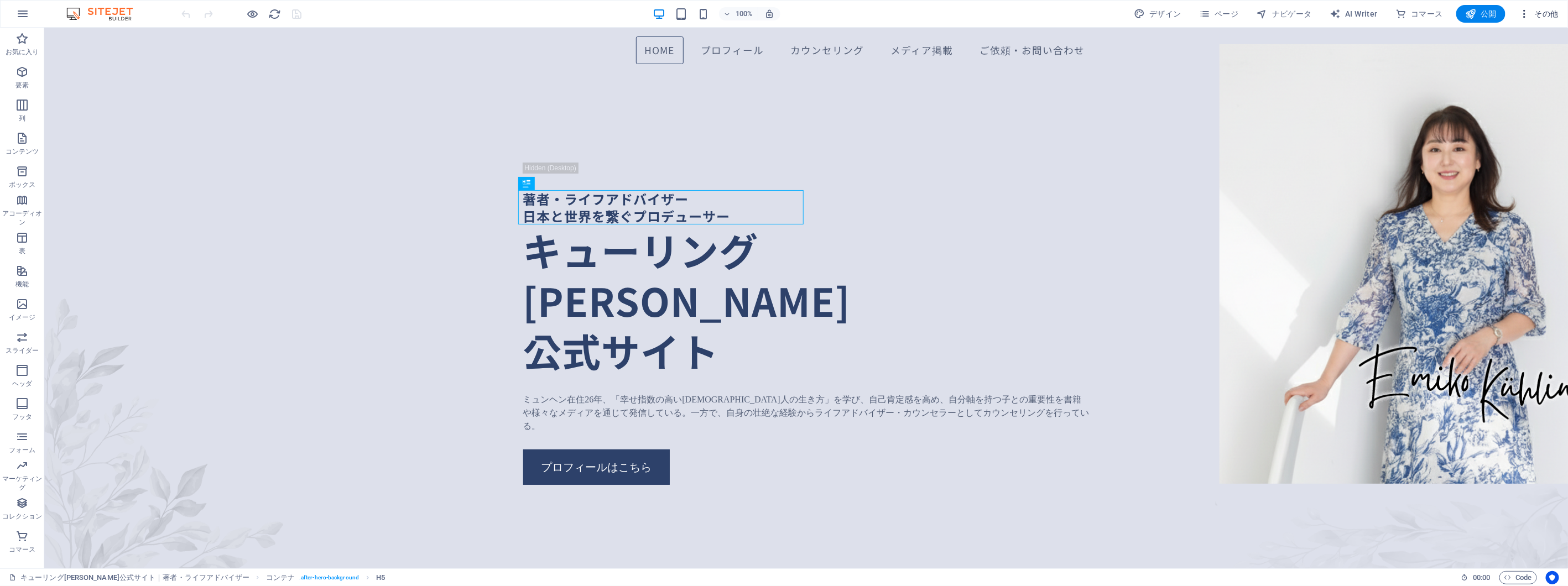
click at [1524, 17] on icon "button" at bounding box center [1524, 13] width 11 height 11
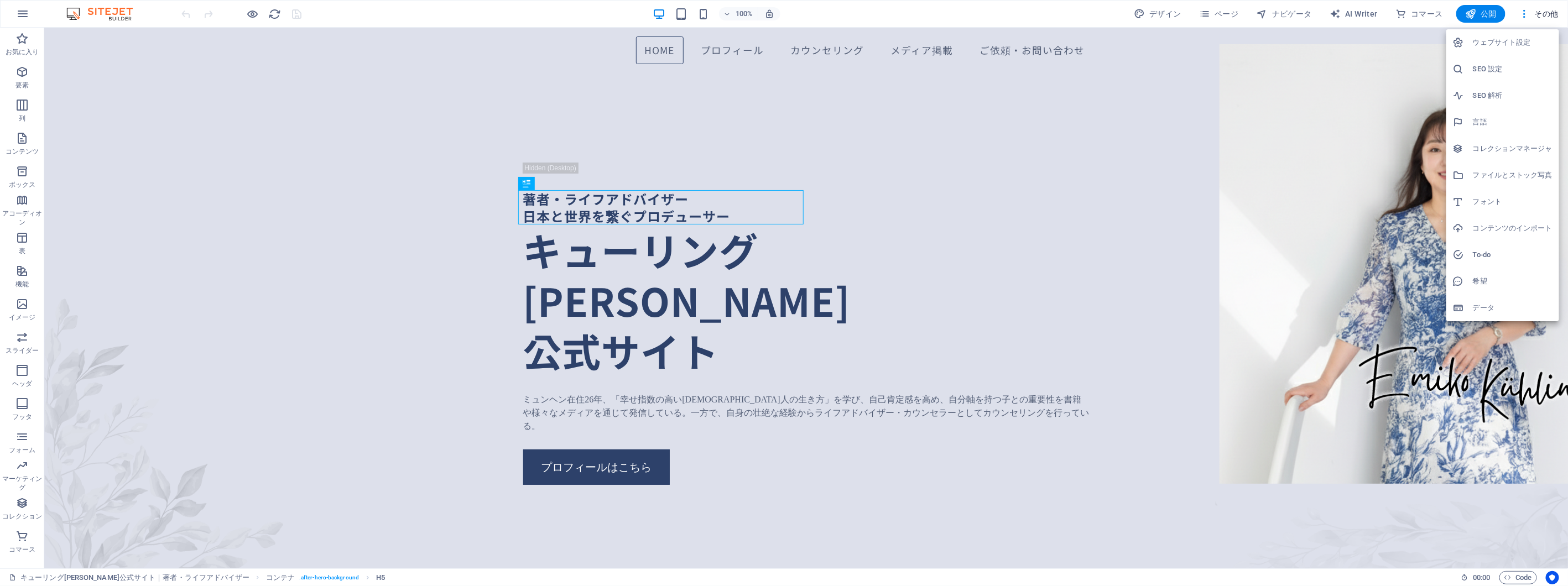
click at [1524, 17] on div at bounding box center [784, 293] width 1568 height 586
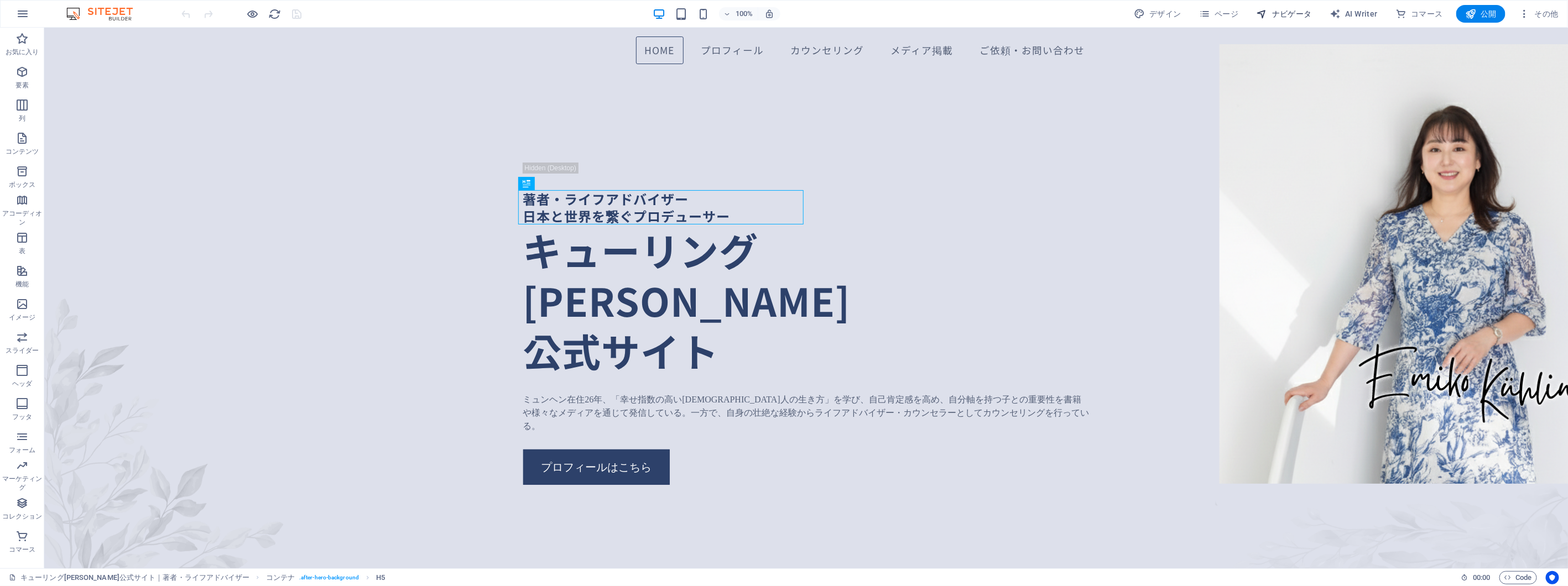
click at [1300, 12] on span "ナビゲータ" at bounding box center [1284, 13] width 55 height 11
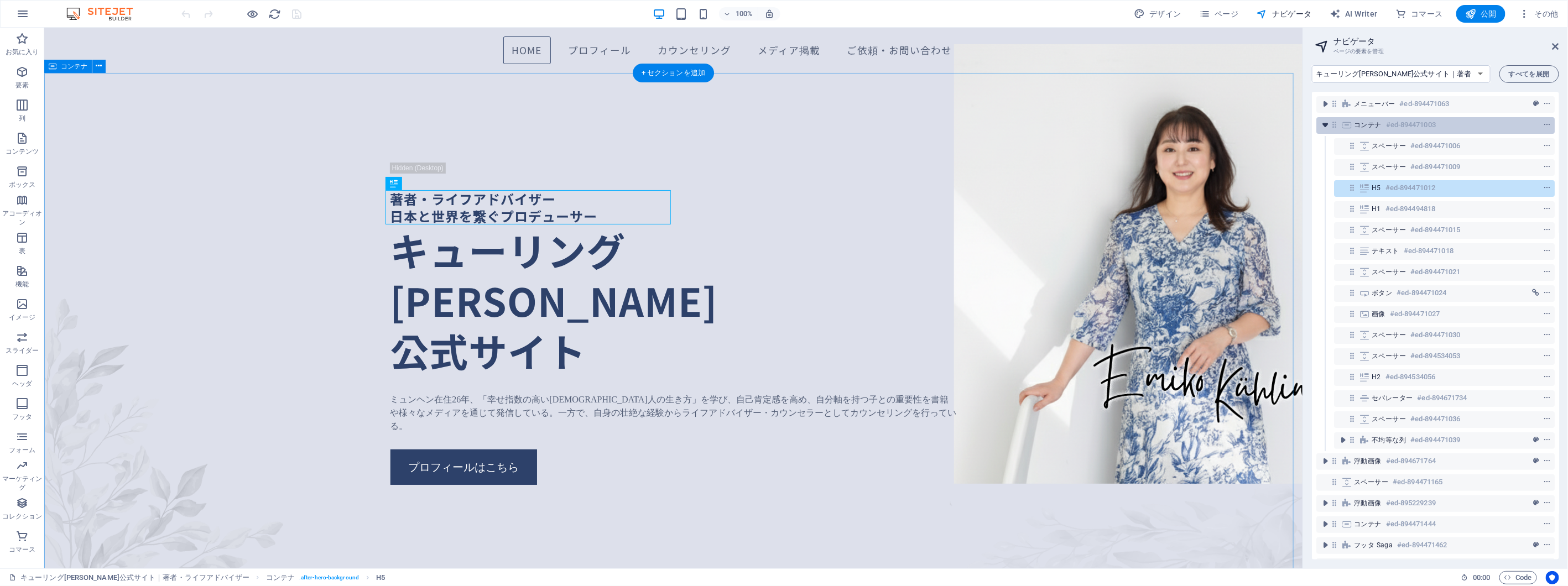
click at [1323, 122] on icon "toggle-expand" at bounding box center [1325, 125] width 11 height 11
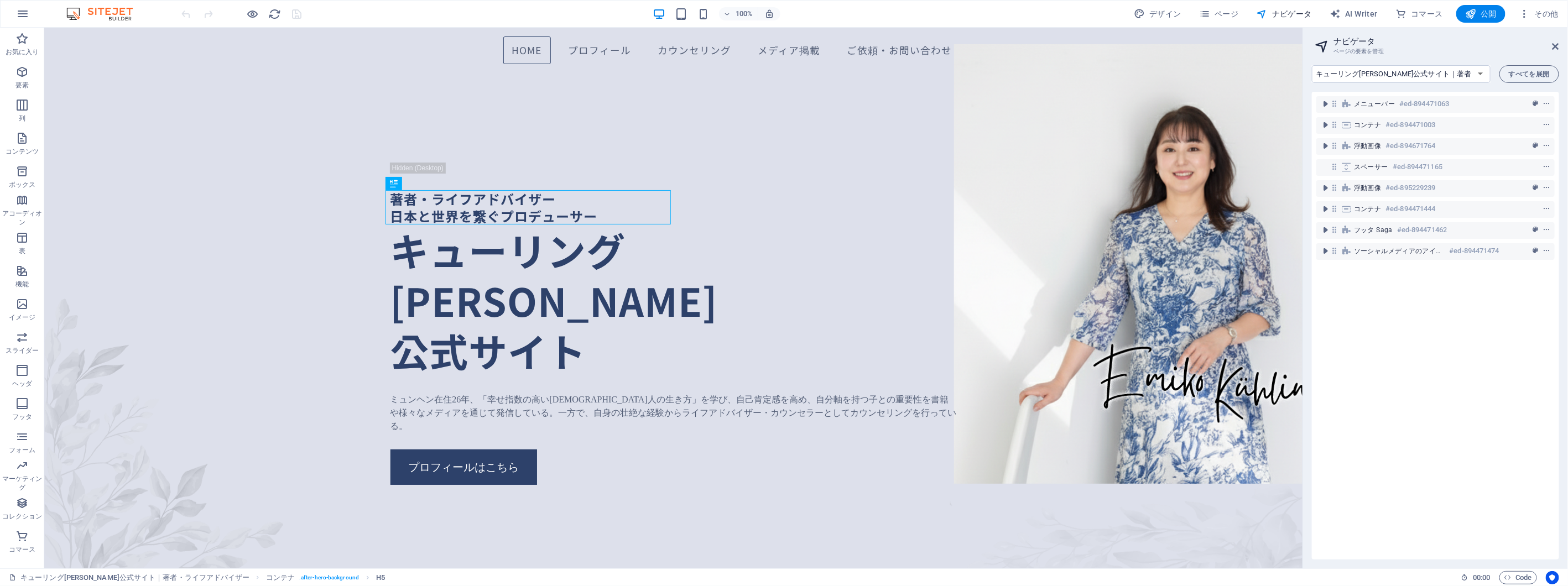
click at [1207, 23] on div "100% デザイン ページ ナビゲータ AI Writer コマース 公開 その他" at bounding box center [784, 14] width 1567 height 26
click at [1226, 5] on button "ページ" at bounding box center [1219, 14] width 48 height 18
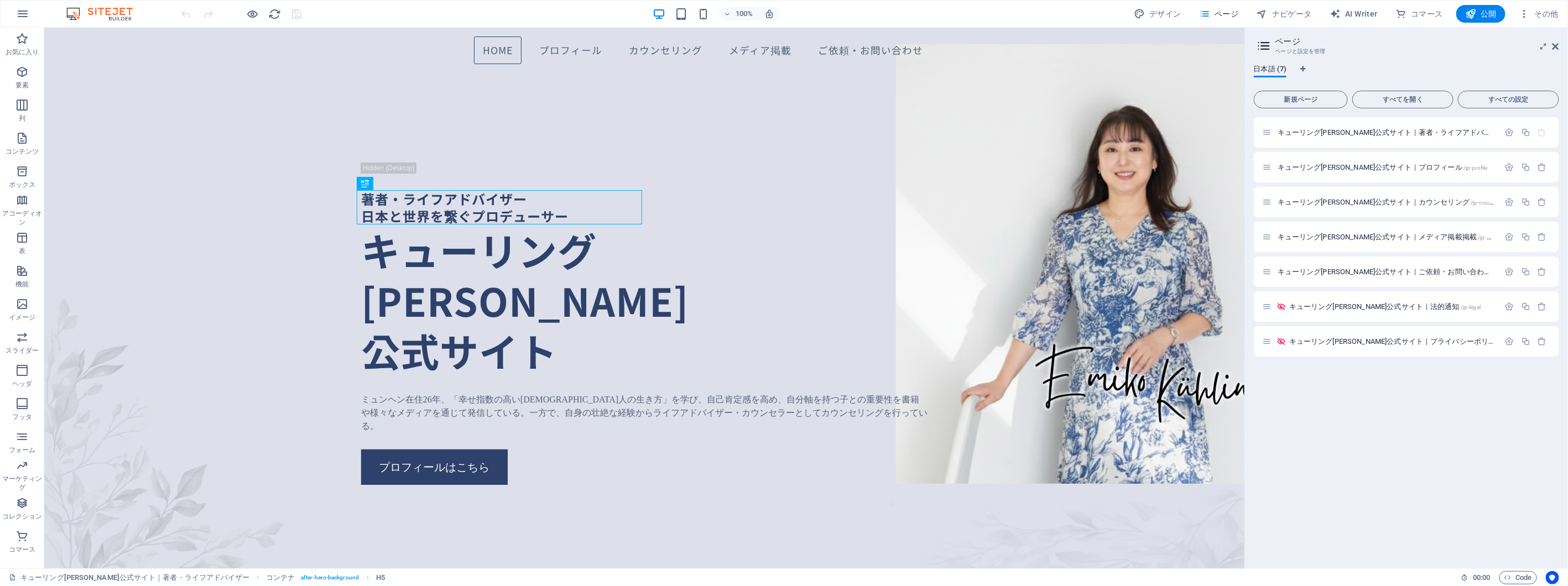
click at [103, 14] on img at bounding box center [105, 14] width 83 height 13
click at [26, 13] on icon "button" at bounding box center [23, 14] width 13 height 13
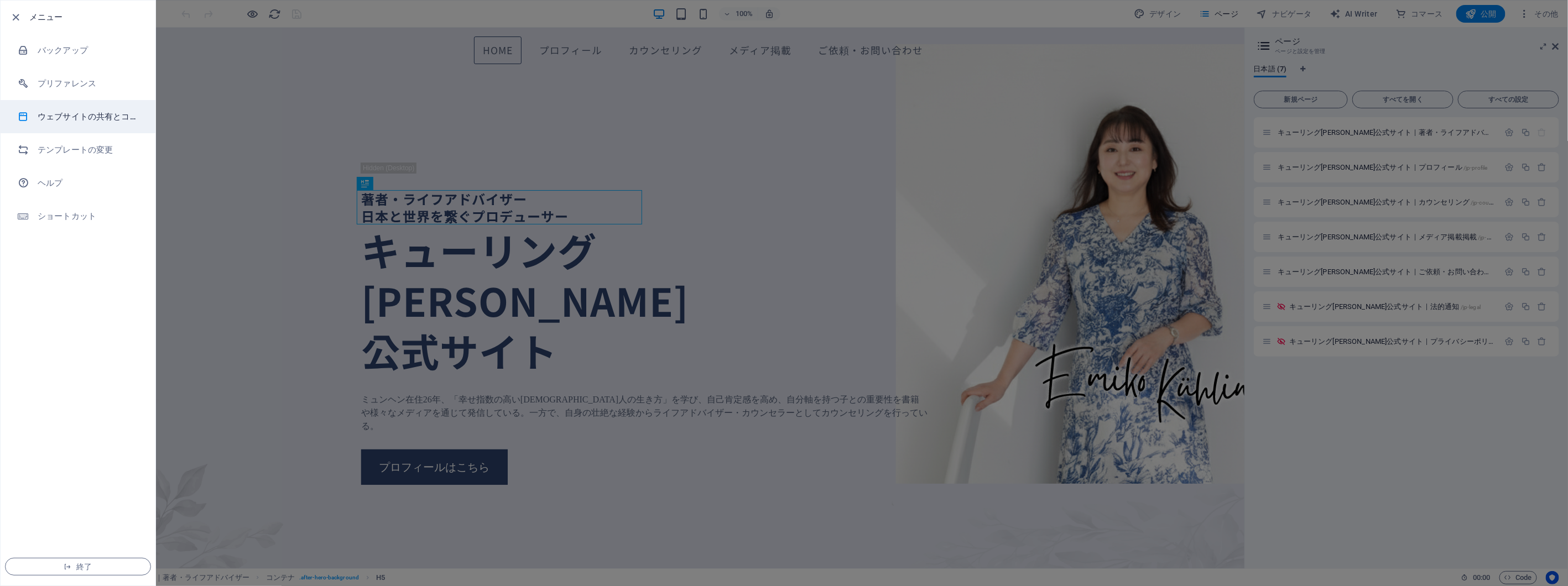
click at [72, 106] on li "ウェブサイトの共有とコピー" at bounding box center [78, 116] width 155 height 33
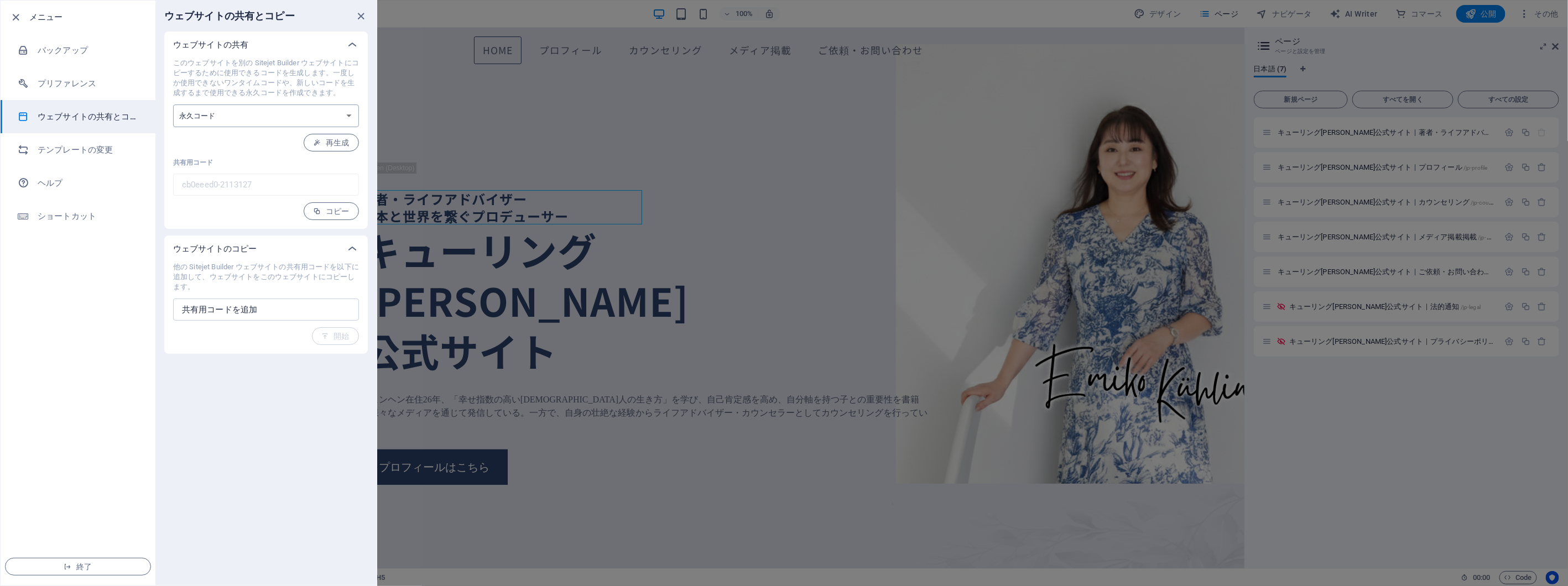
click at [224, 116] on select "ワンタイムコード 永久コード" at bounding box center [266, 115] width 186 height 23
click at [100, 74] on li "プリファレンス" at bounding box center [78, 83] width 155 height 33
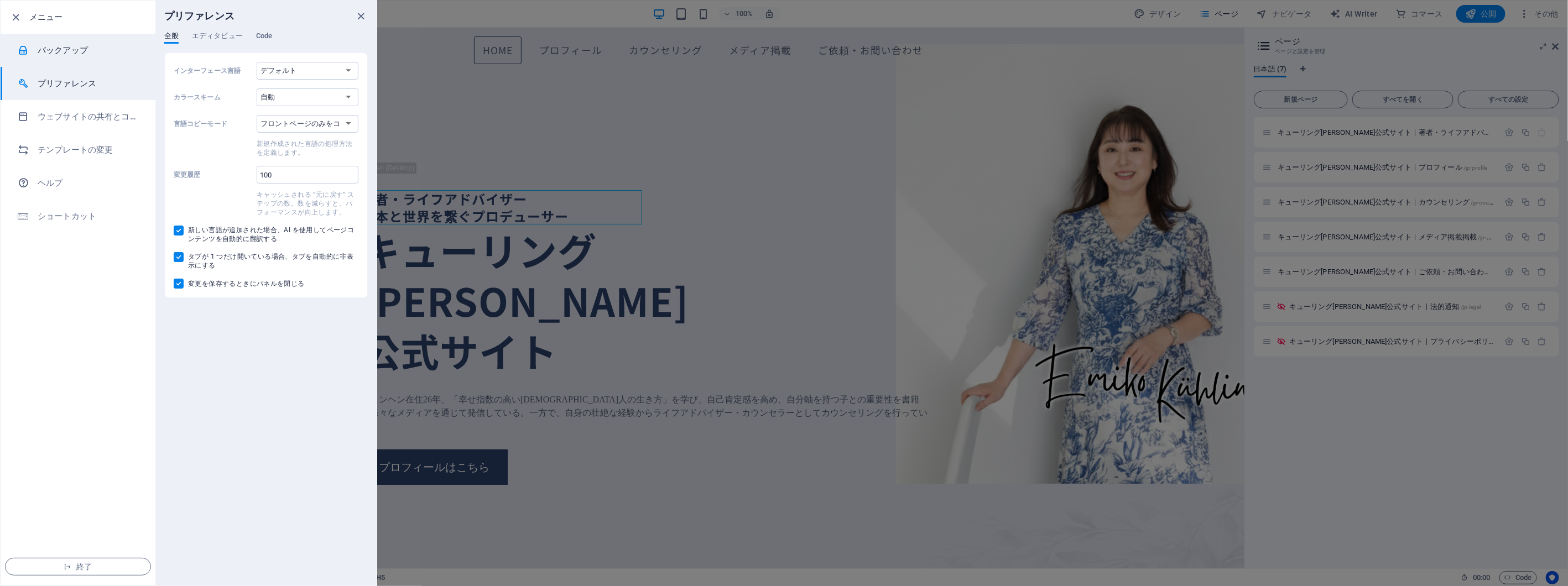
click at [113, 48] on h6 "バックアップ" at bounding box center [88, 50] width 102 height 13
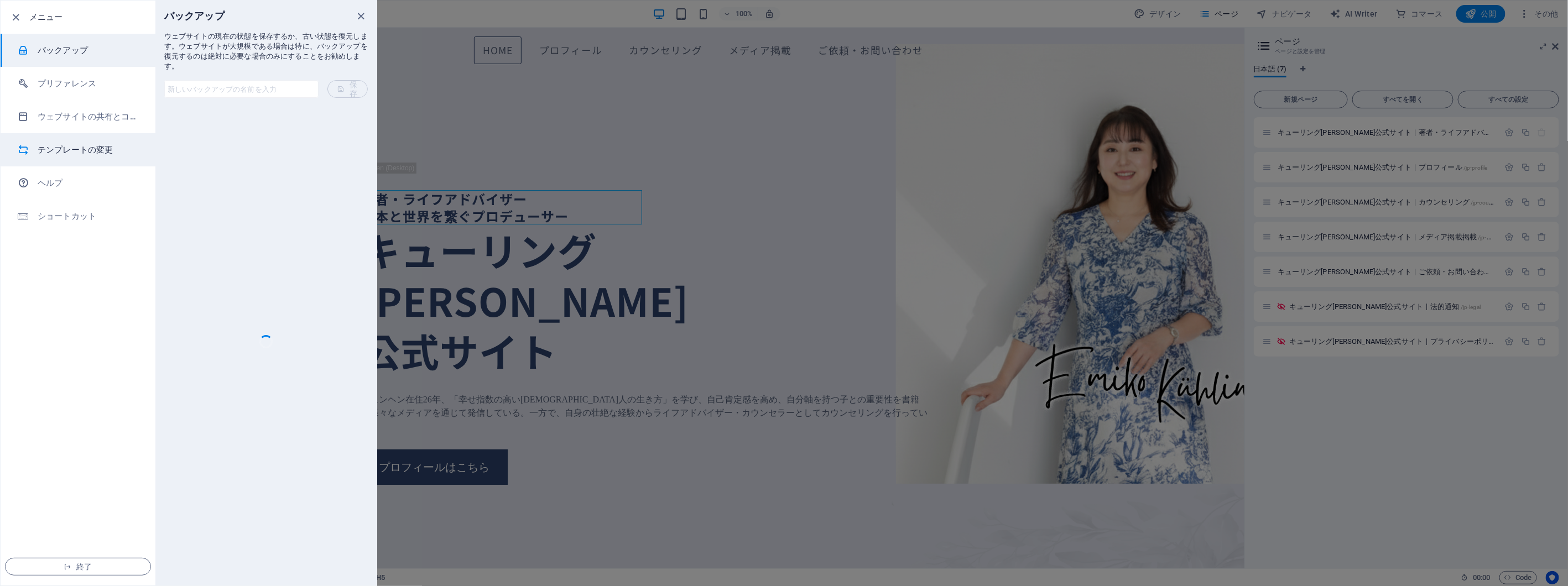
click at [101, 158] on li "テンプレートの変更" at bounding box center [78, 149] width 155 height 33
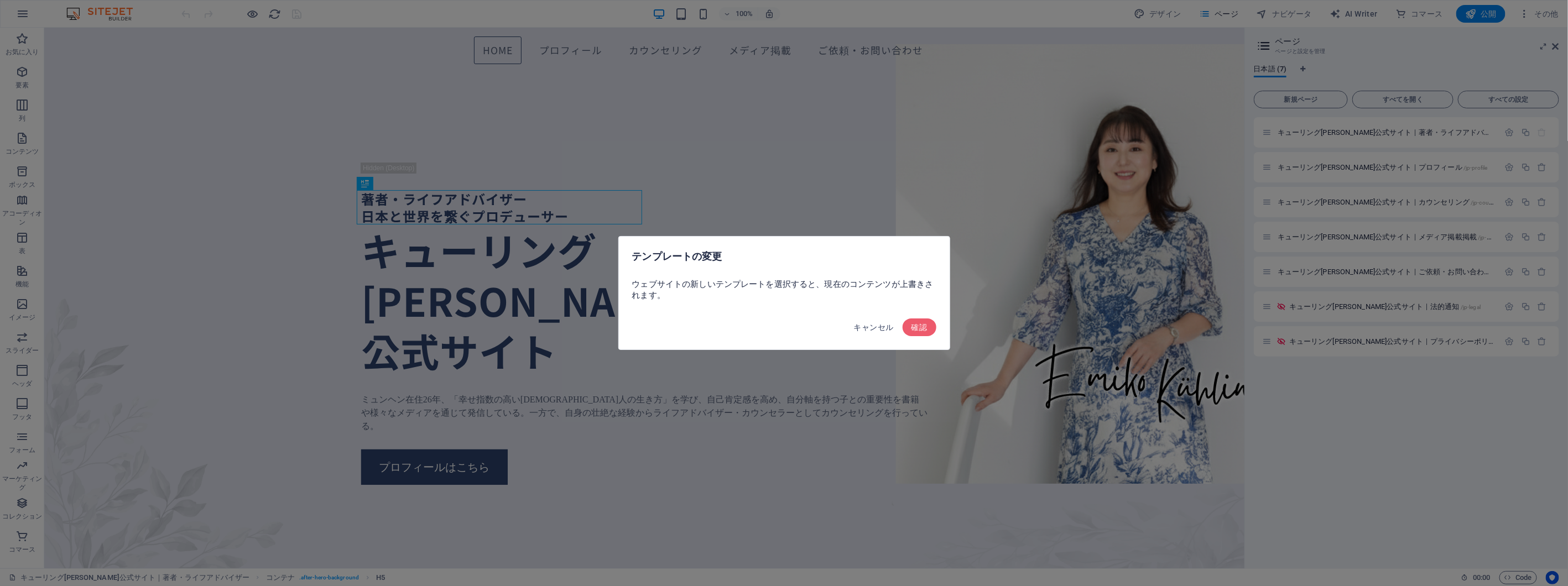
click at [869, 330] on span "キャンセル" at bounding box center [874, 328] width 40 height 9
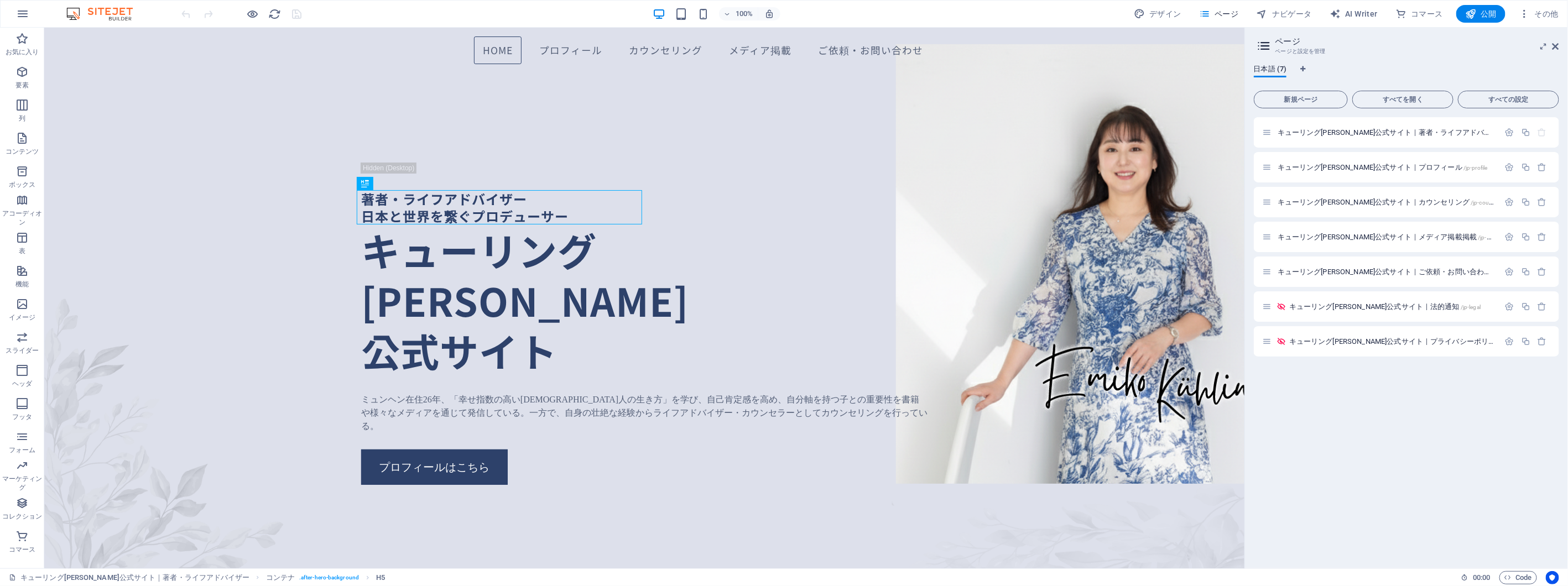
click at [104, 8] on img at bounding box center [105, 14] width 83 height 13
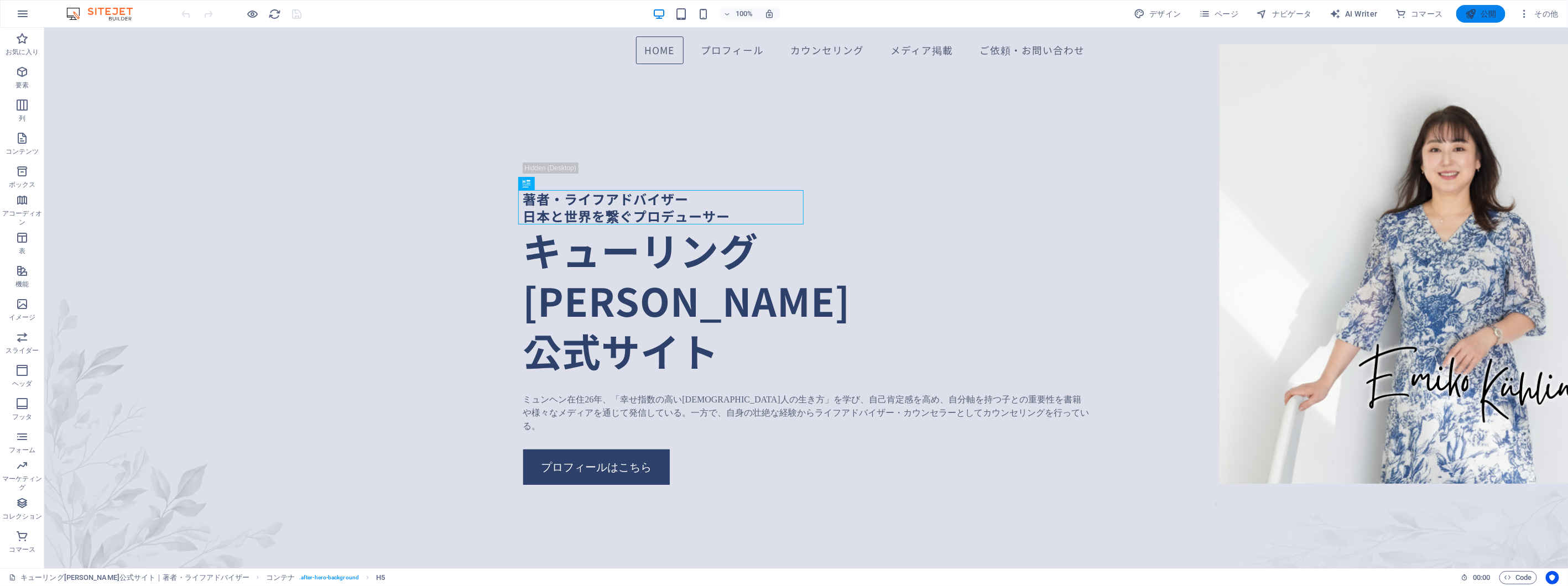
click at [1500, 8] on button "公開" at bounding box center [1481, 14] width 49 height 18
